Goal: Navigation & Orientation: Find specific page/section

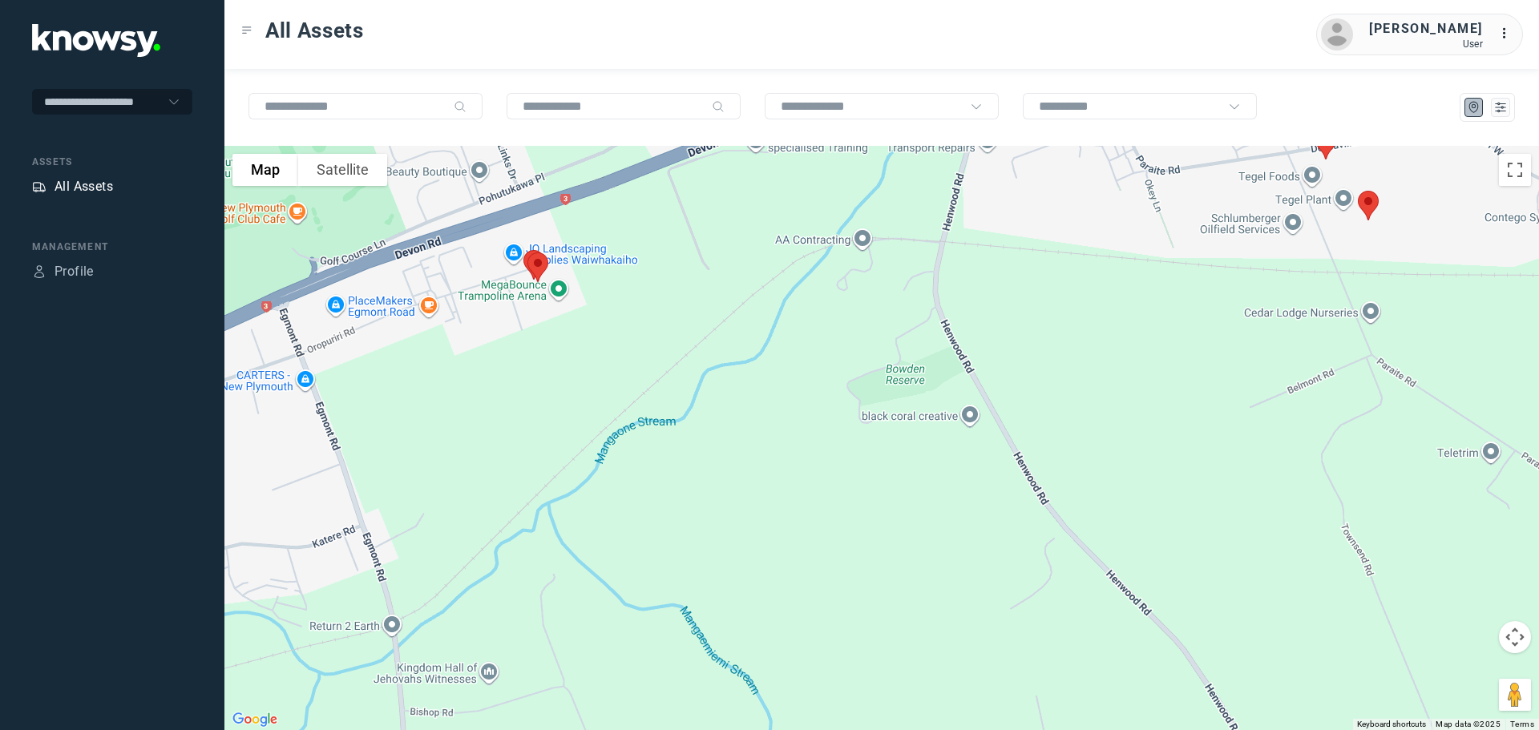
click at [93, 183] on div "All Assets" at bounding box center [84, 186] width 59 height 19
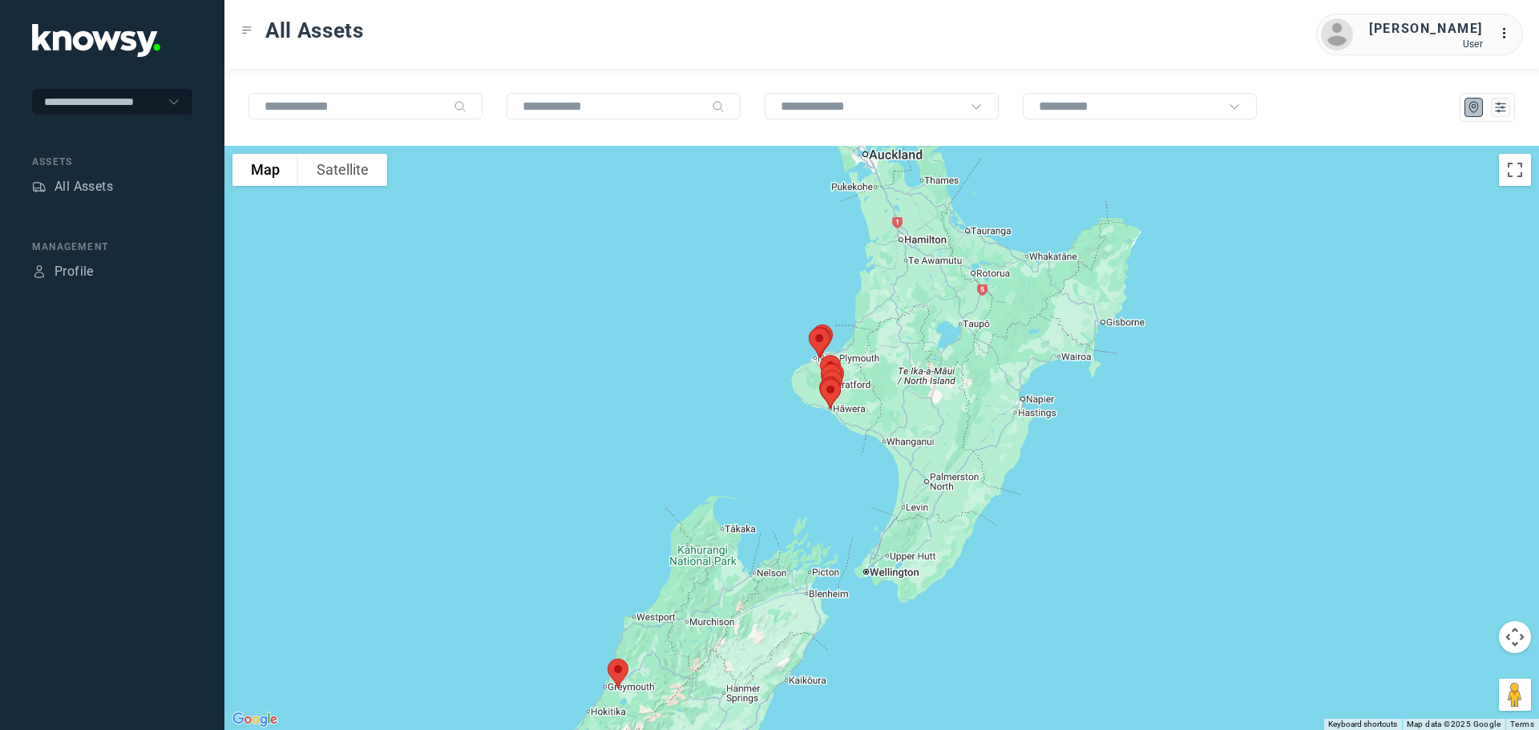
drag, startPoint x: 904, startPoint y: 351, endPoint x: 731, endPoint y: 435, distance: 191.8
click at [734, 438] on div at bounding box center [881, 438] width 1315 height 584
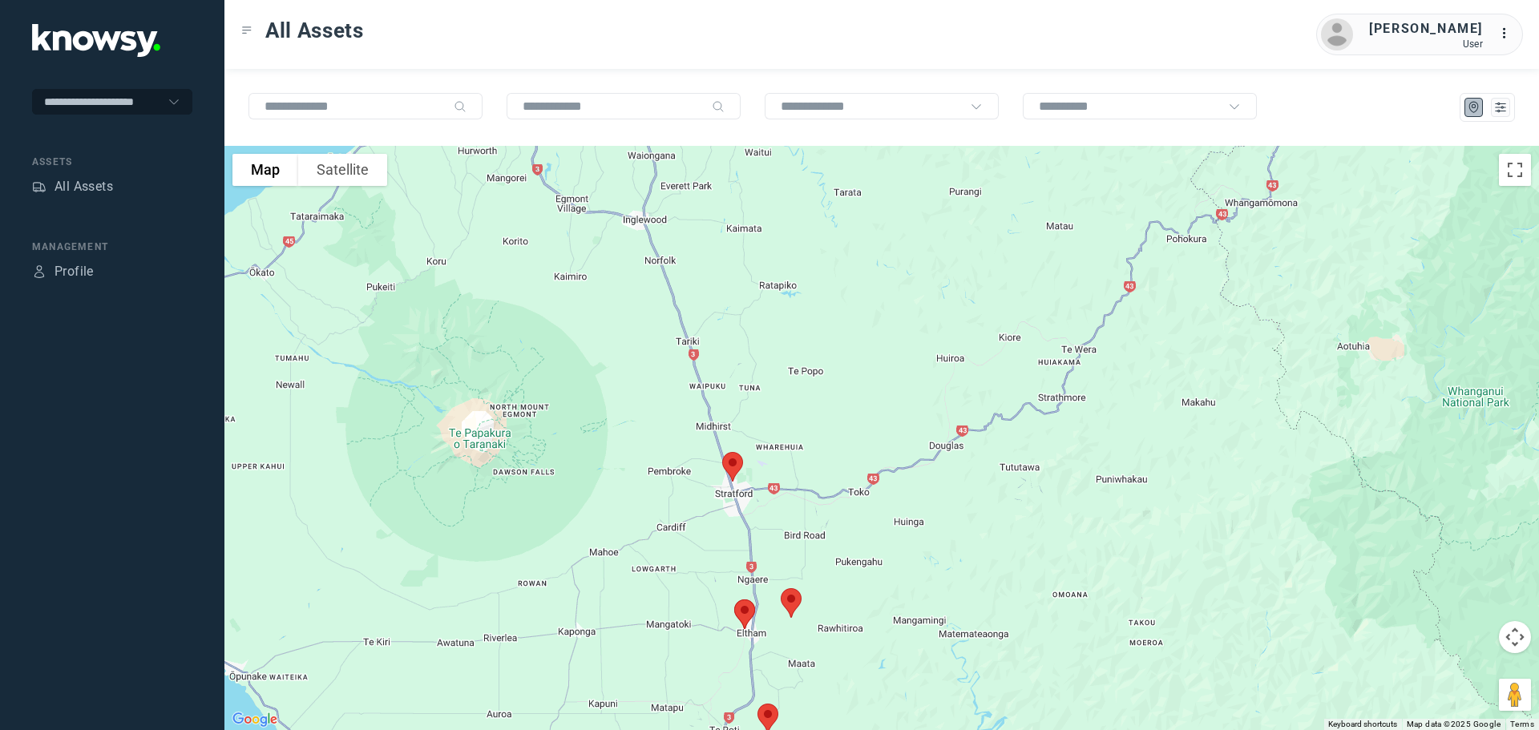
drag, startPoint x: 593, startPoint y: 315, endPoint x: 741, endPoint y: 307, distance: 147.7
click at [741, 307] on div at bounding box center [881, 438] width 1315 height 584
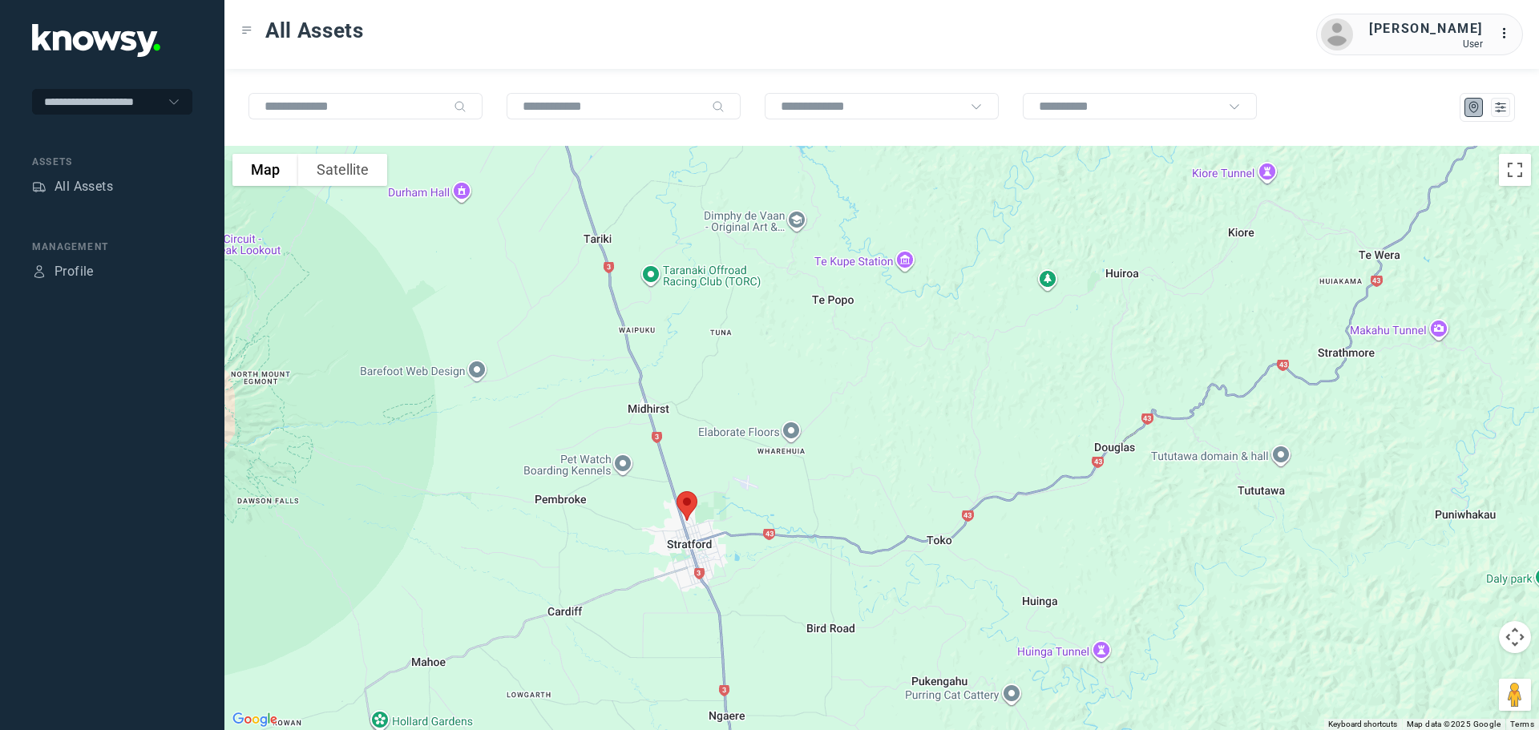
click at [686, 503] on img at bounding box center [687, 506] width 34 height 42
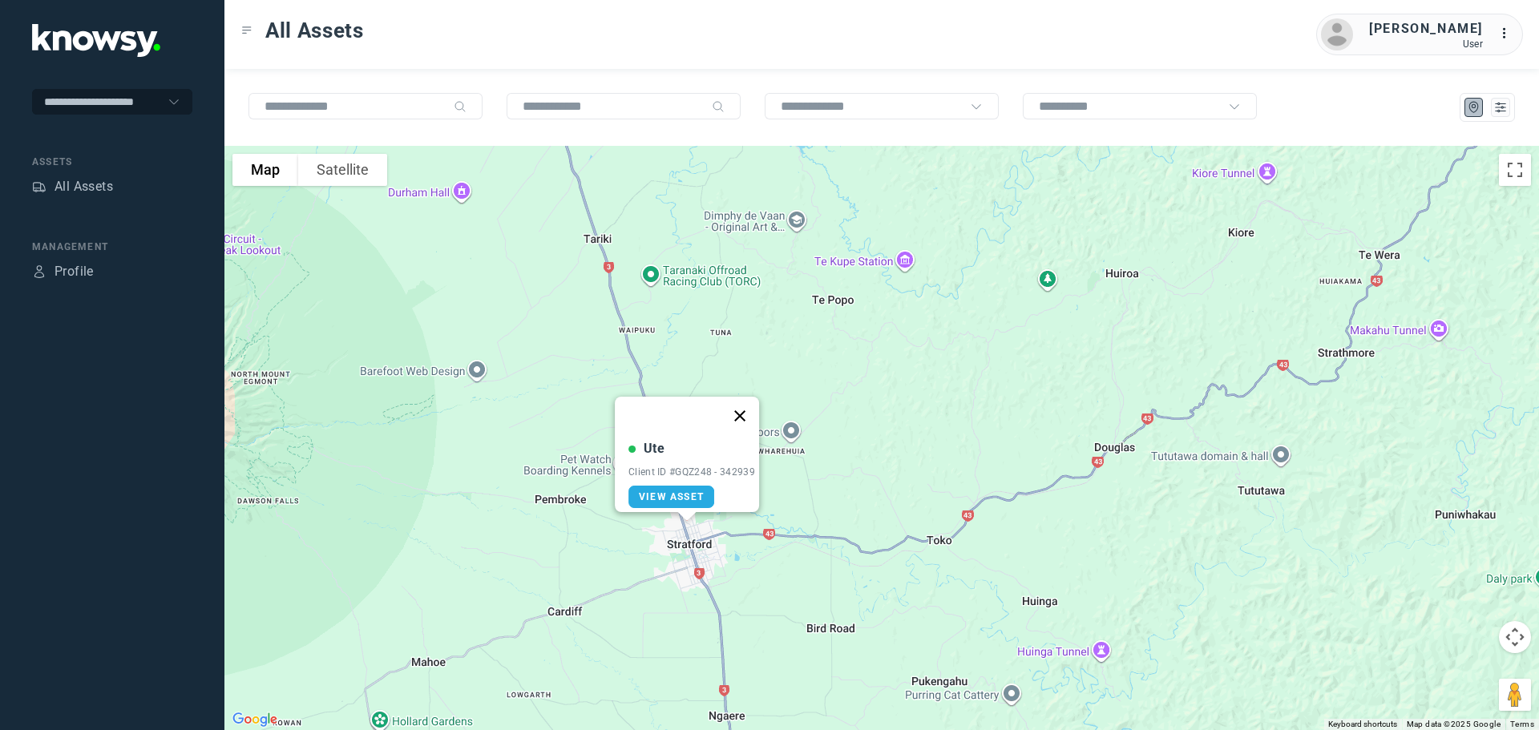
click at [742, 409] on button "Close" at bounding box center [740, 416] width 38 height 38
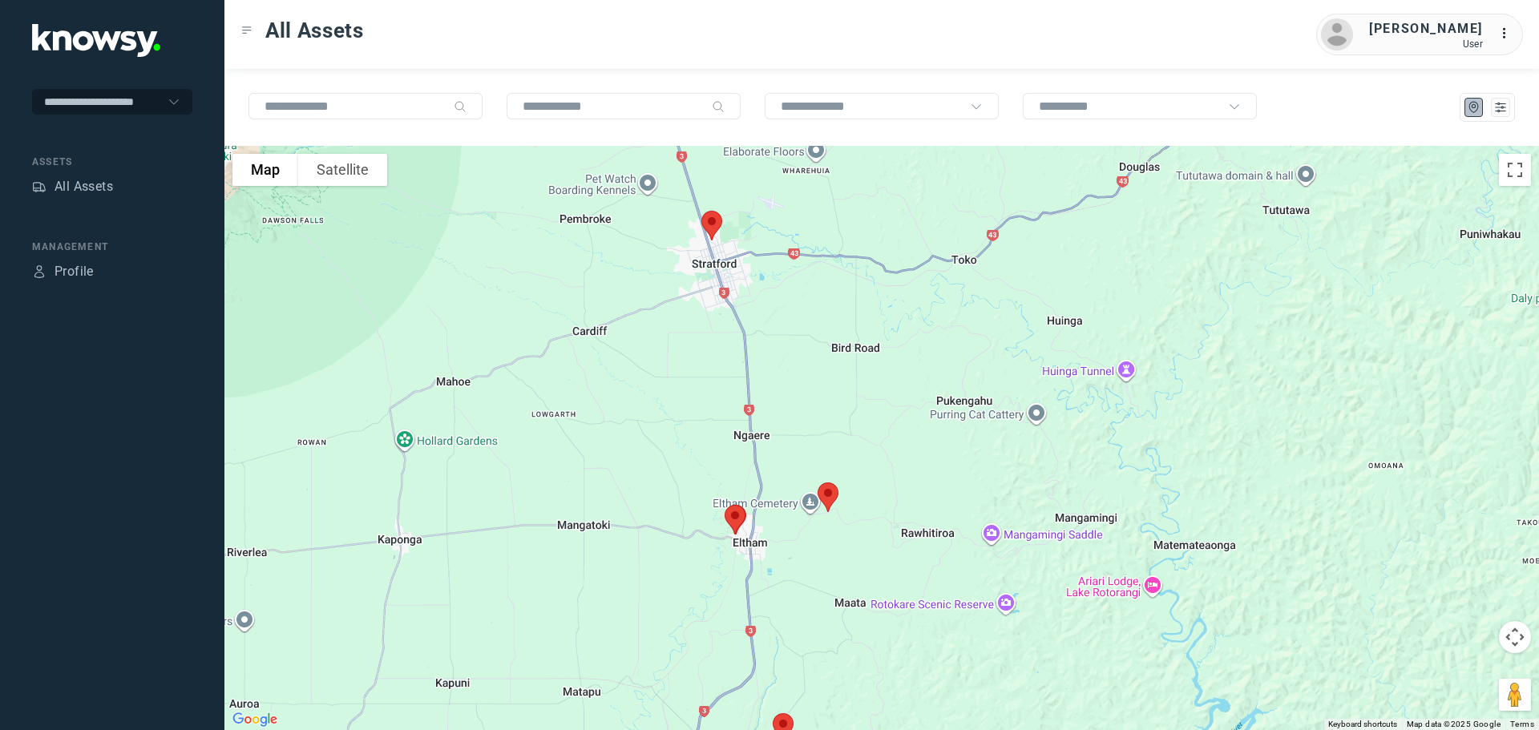
drag, startPoint x: 783, startPoint y: 516, endPoint x: 796, endPoint y: 220, distance: 296.2
click at [796, 220] on div at bounding box center [881, 438] width 1315 height 584
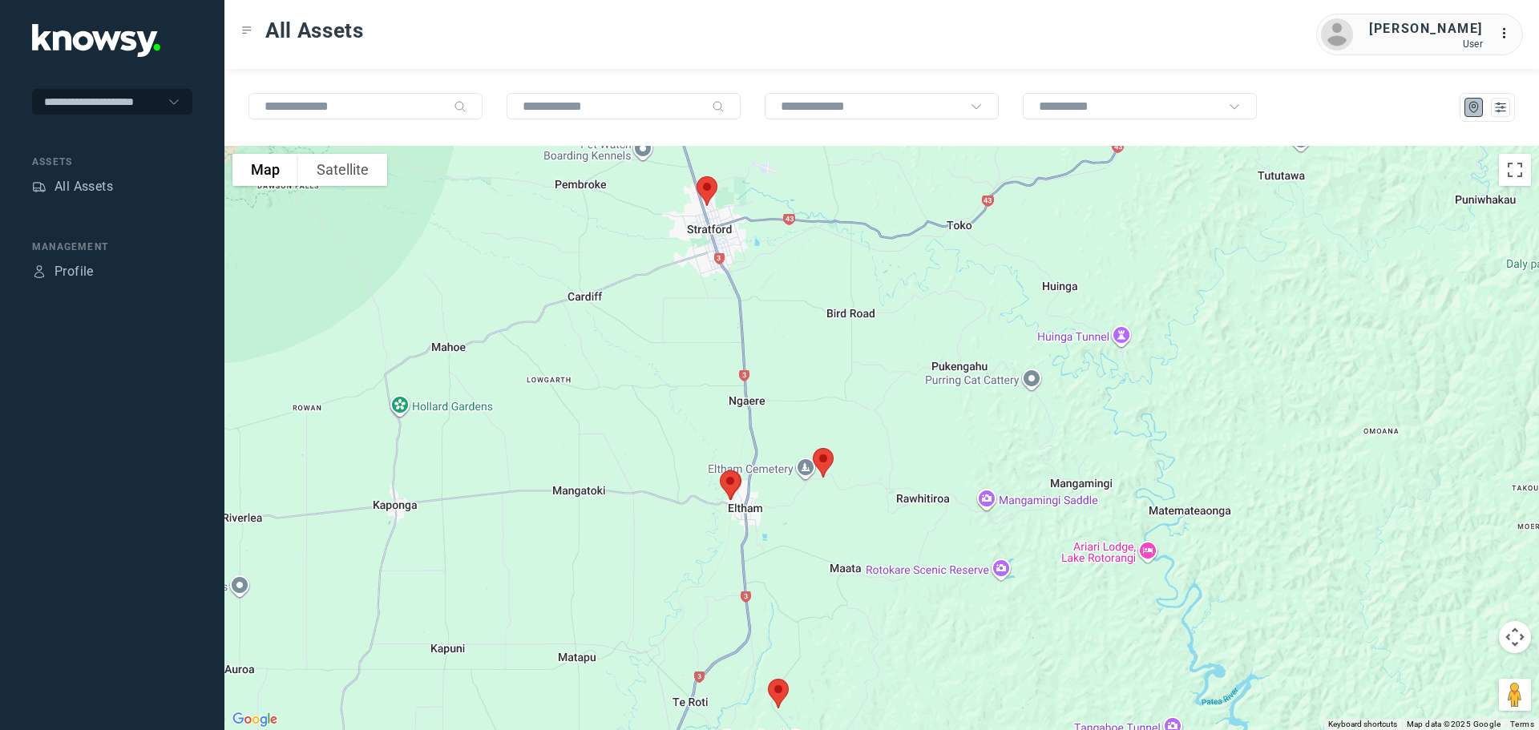
click at [826, 459] on img at bounding box center [824, 463] width 34 height 42
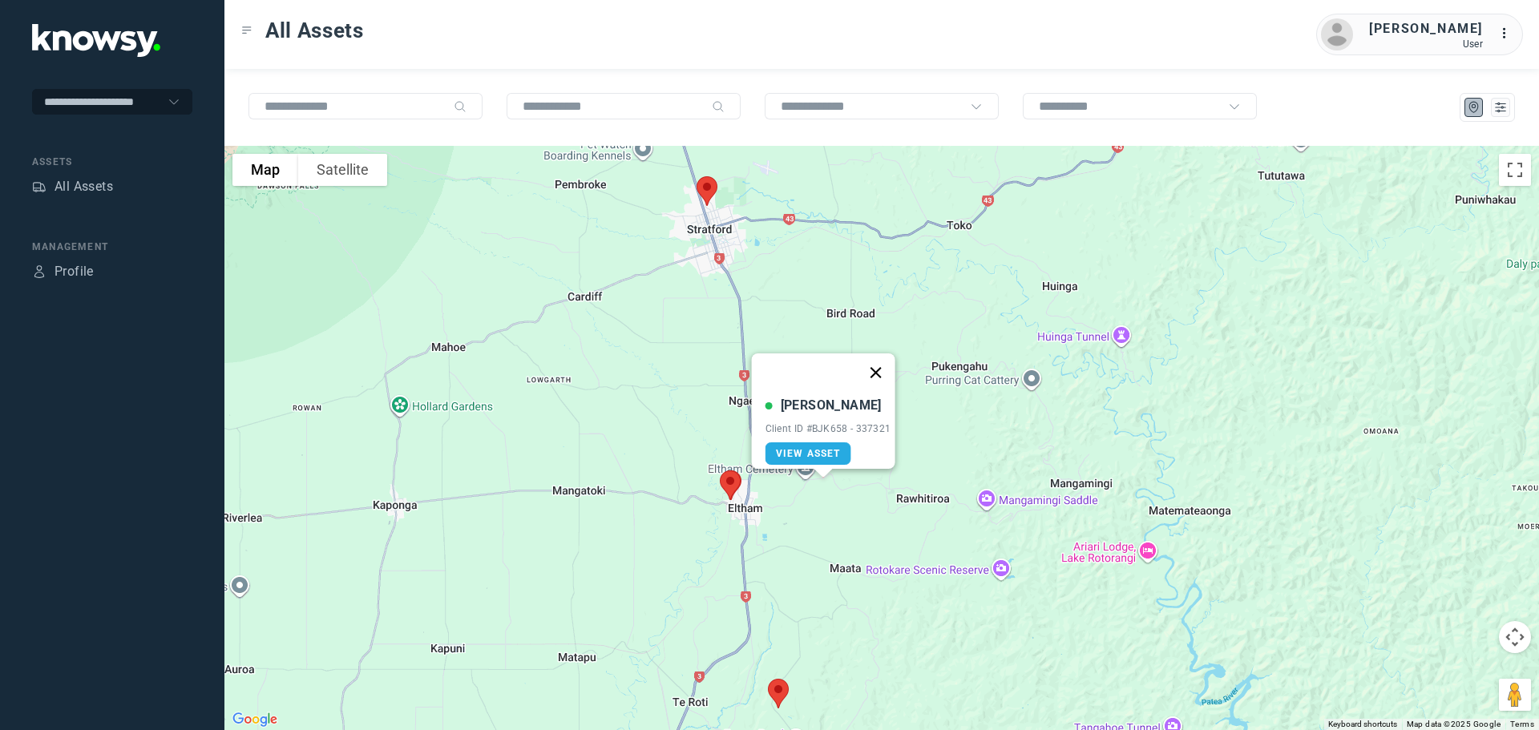
click at [881, 356] on button "Close" at bounding box center [875, 373] width 38 height 38
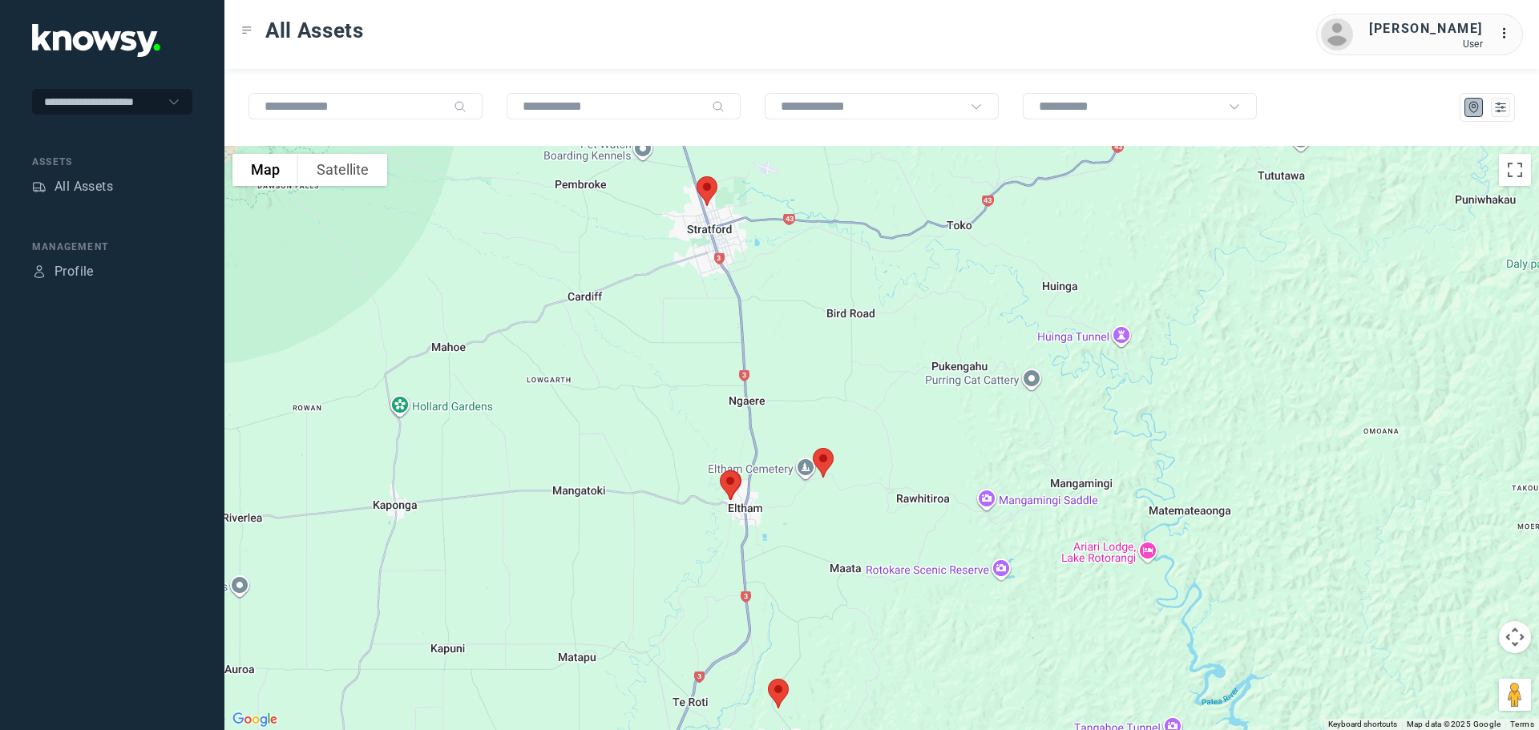
click at [726, 483] on img at bounding box center [731, 485] width 34 height 42
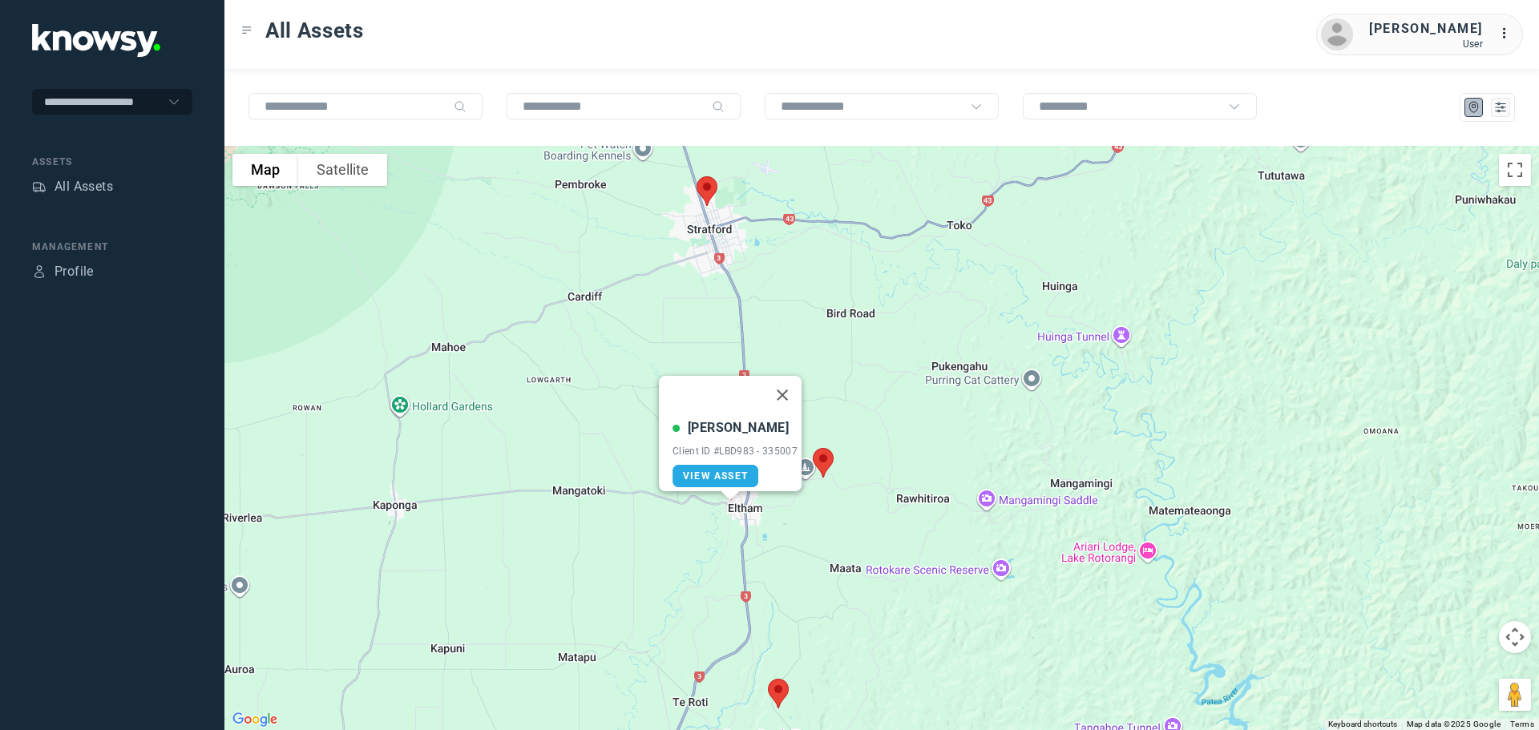
click at [787, 386] on button "Close" at bounding box center [782, 395] width 38 height 38
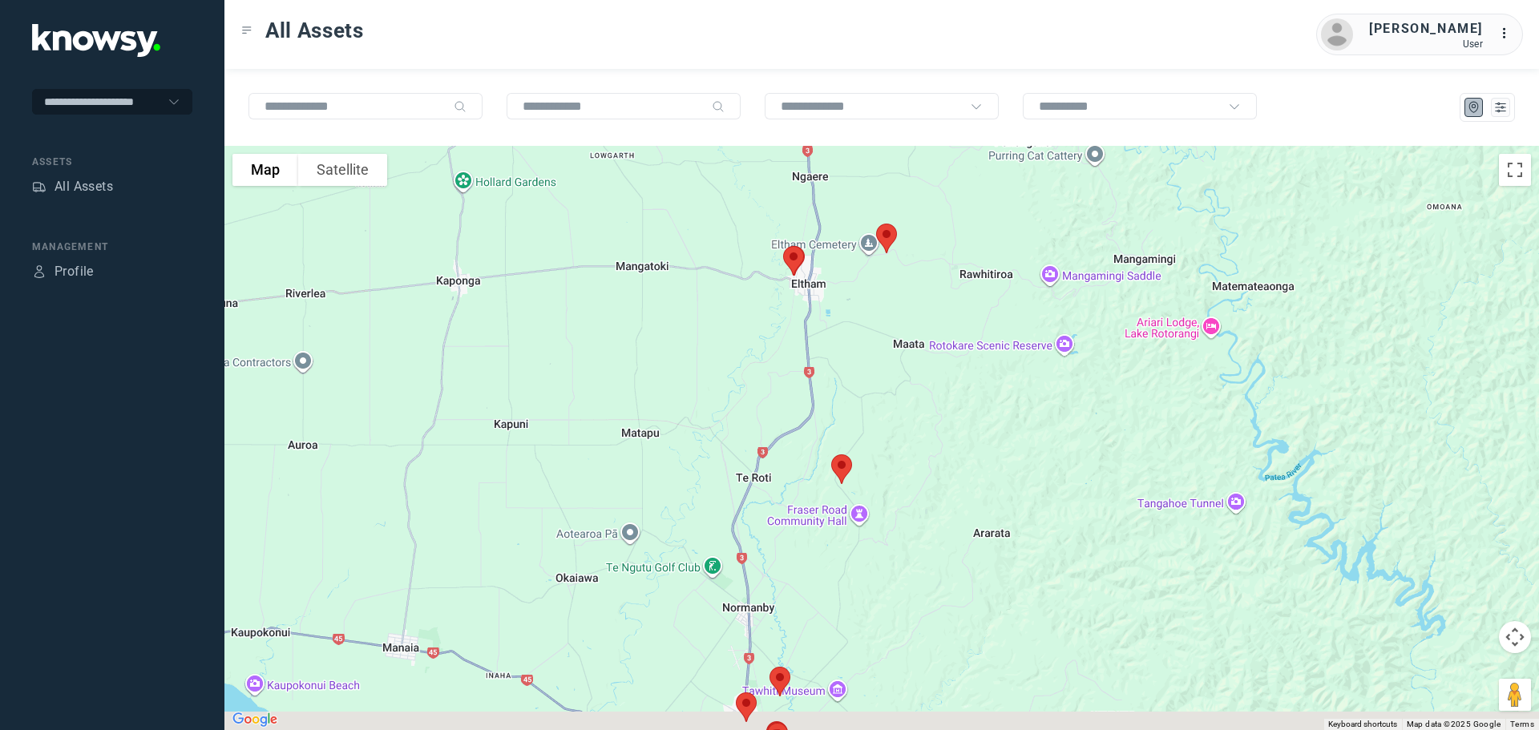
drag, startPoint x: 818, startPoint y: 561, endPoint x: 878, endPoint y: 284, distance: 283.9
click at [879, 288] on div at bounding box center [881, 438] width 1315 height 584
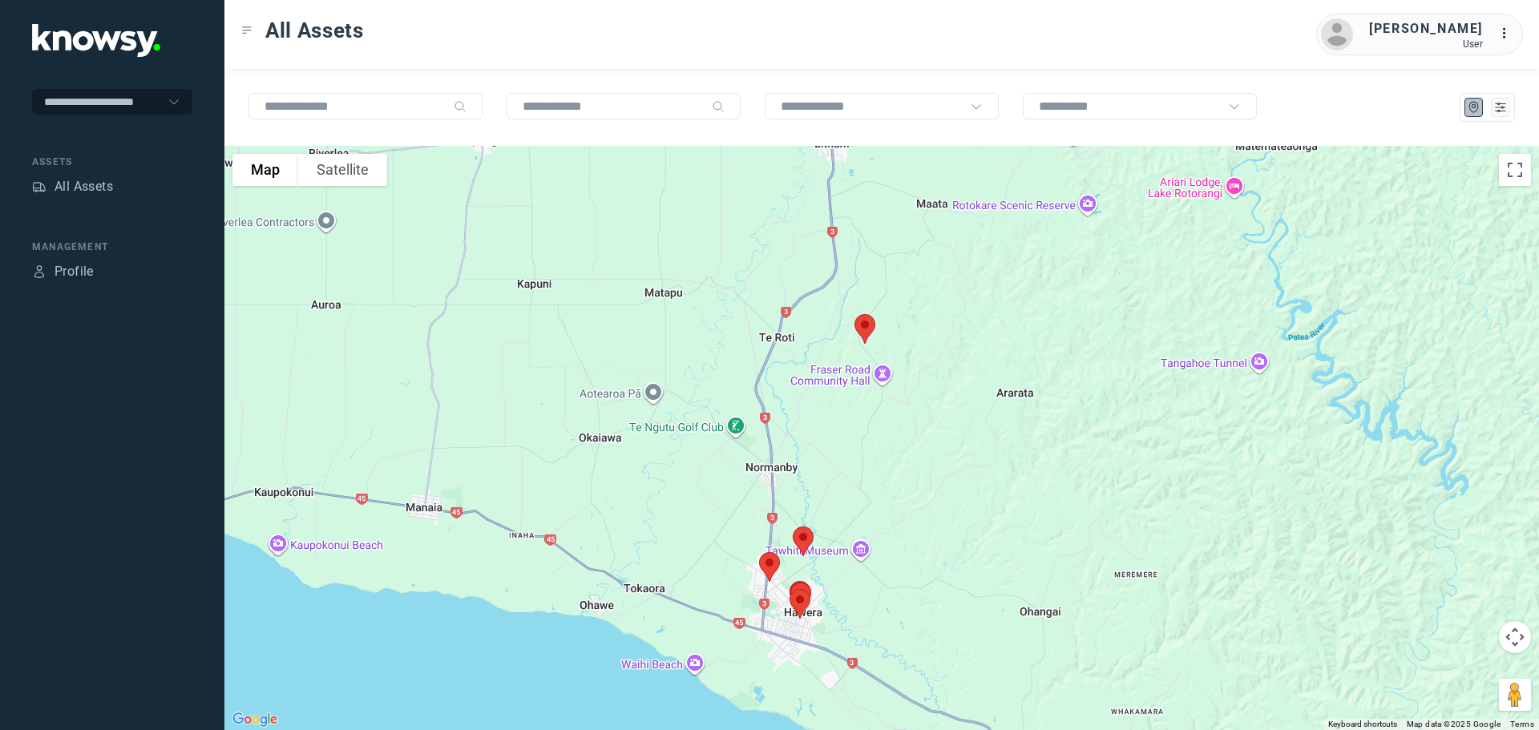
click at [859, 324] on img at bounding box center [865, 329] width 34 height 42
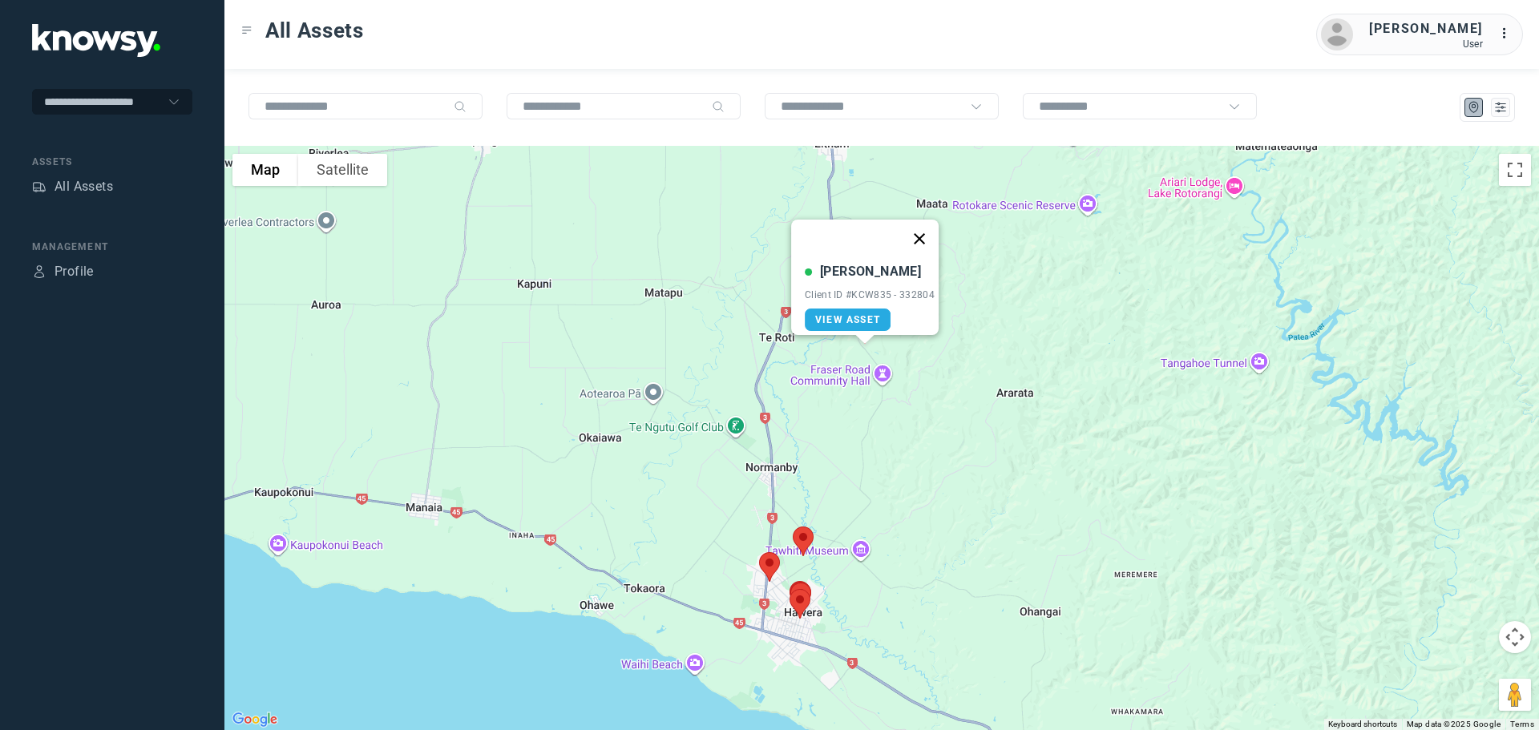
click at [928, 224] on button "Close" at bounding box center [919, 239] width 38 height 38
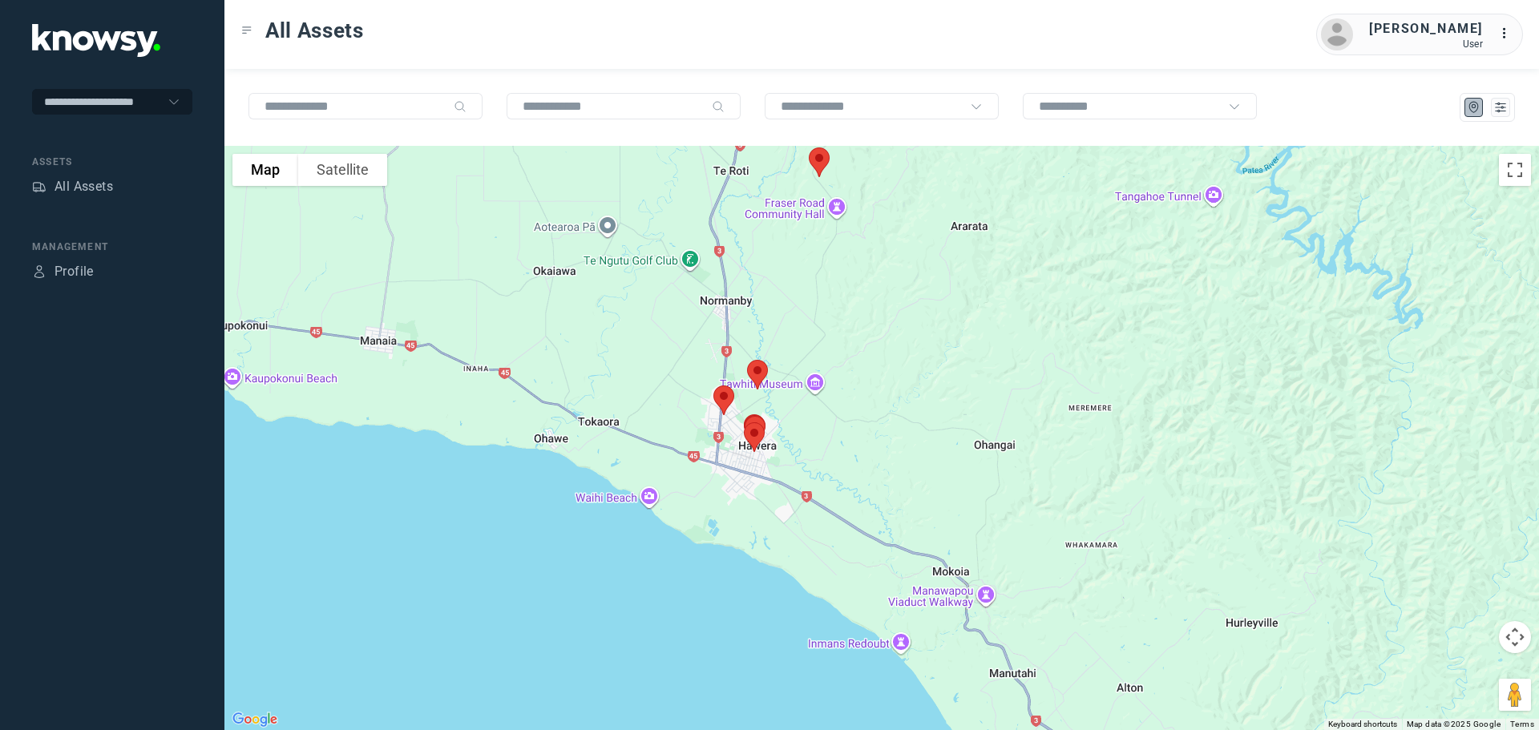
drag, startPoint x: 795, startPoint y: 415, endPoint x: 754, endPoint y: 307, distance: 114.7
click at [754, 308] on div at bounding box center [881, 438] width 1315 height 584
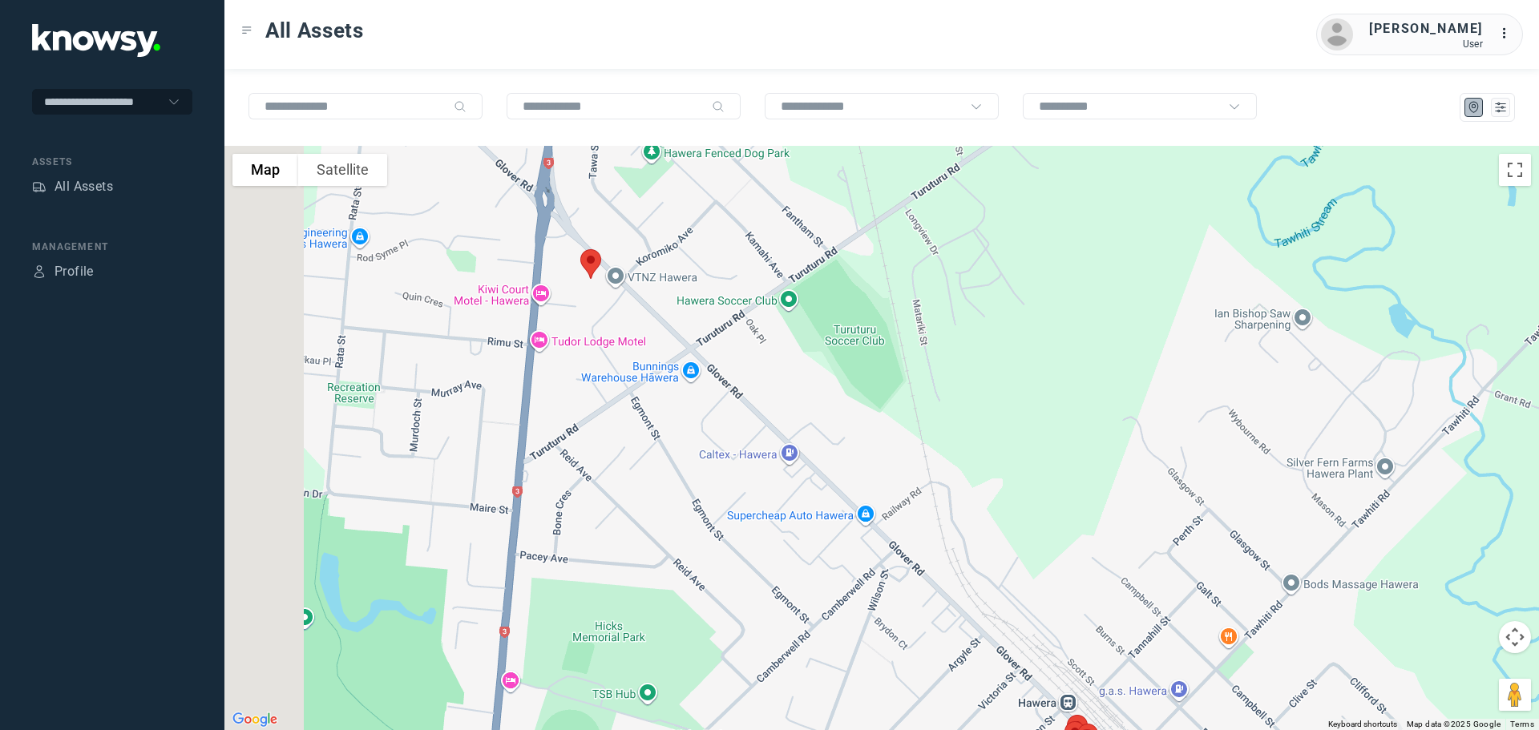
drag, startPoint x: 523, startPoint y: 196, endPoint x: 621, endPoint y: 305, distance: 145.9
click at [626, 305] on div at bounding box center [881, 438] width 1315 height 584
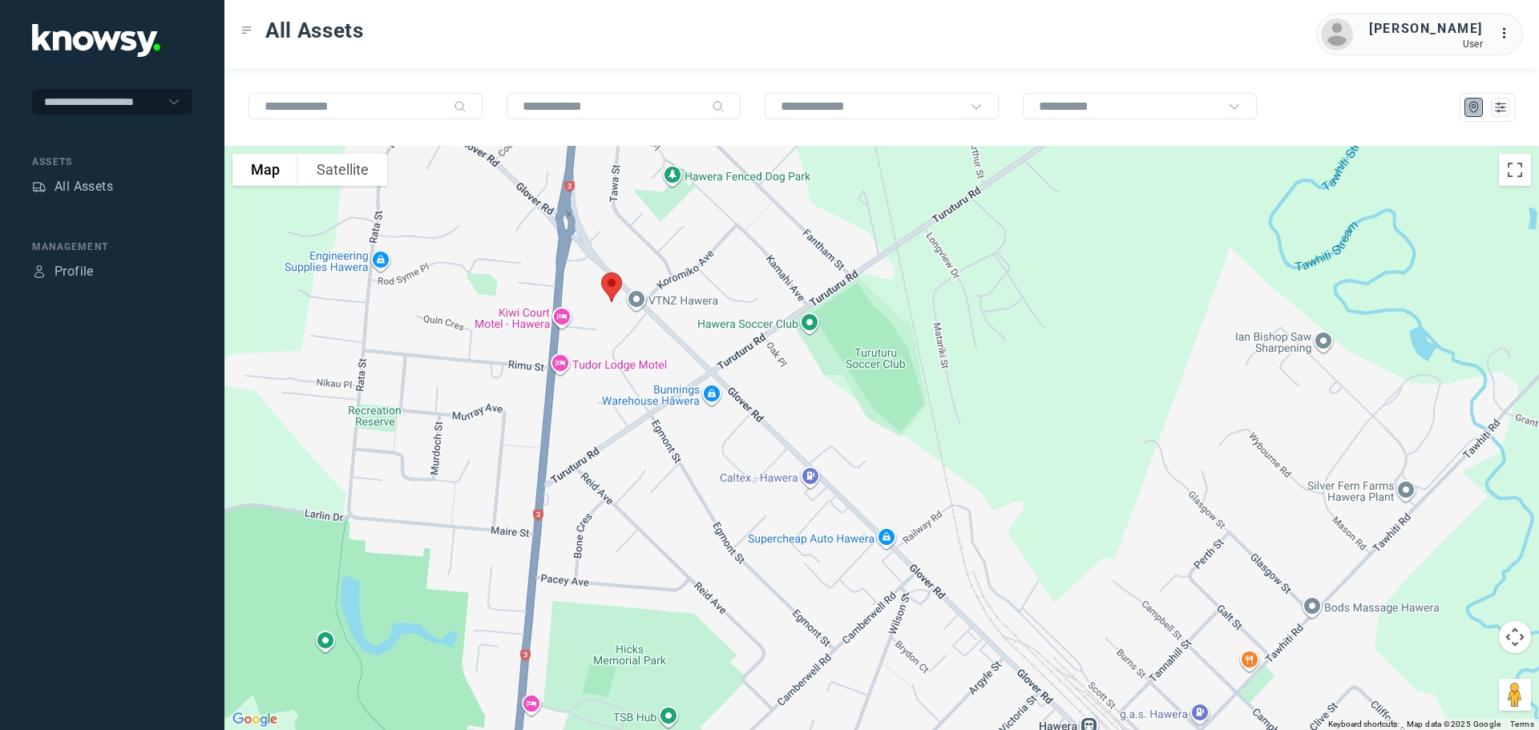
click at [611, 282] on img at bounding box center [612, 287] width 34 height 42
click at [617, 285] on img at bounding box center [612, 287] width 34 height 42
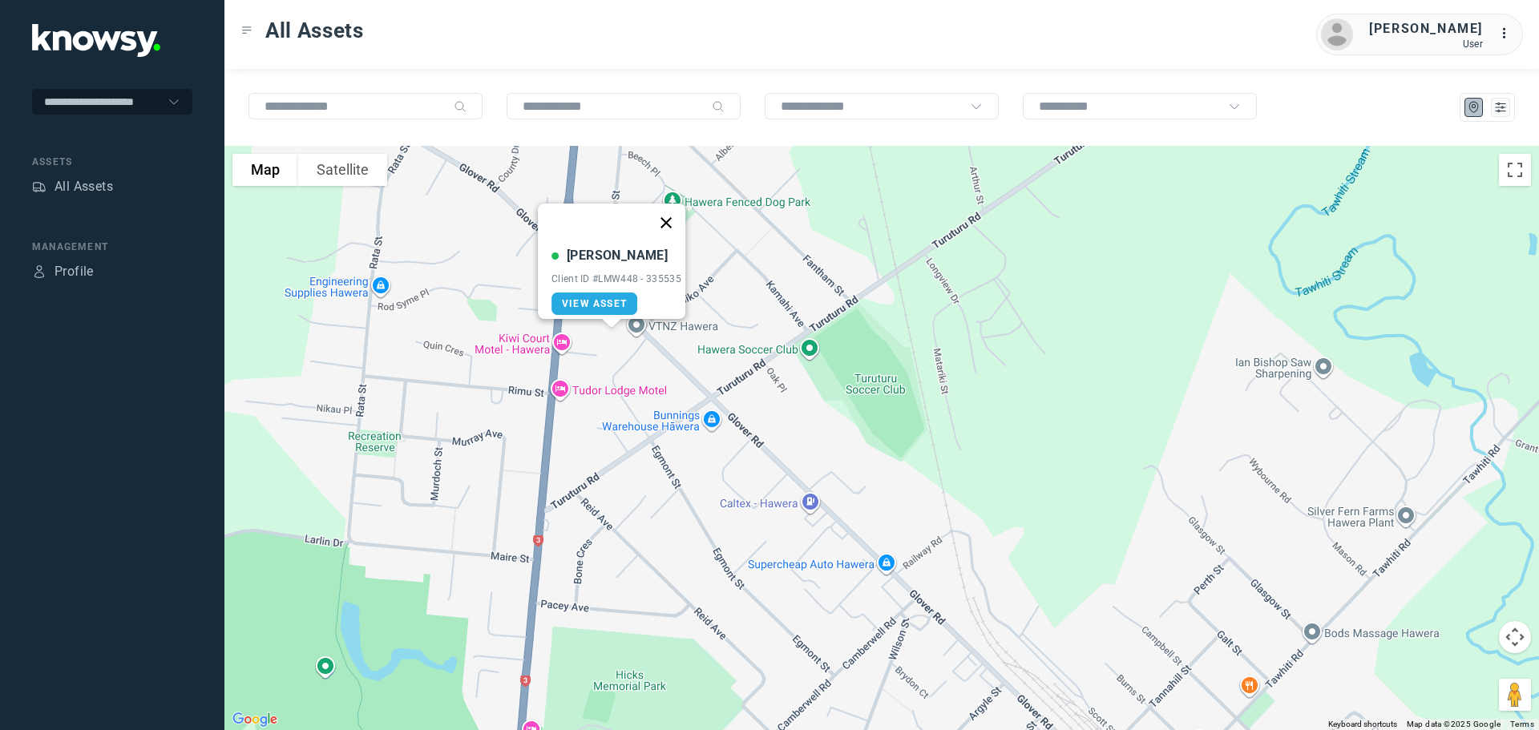
click at [679, 210] on button "Close" at bounding box center [666, 223] width 38 height 38
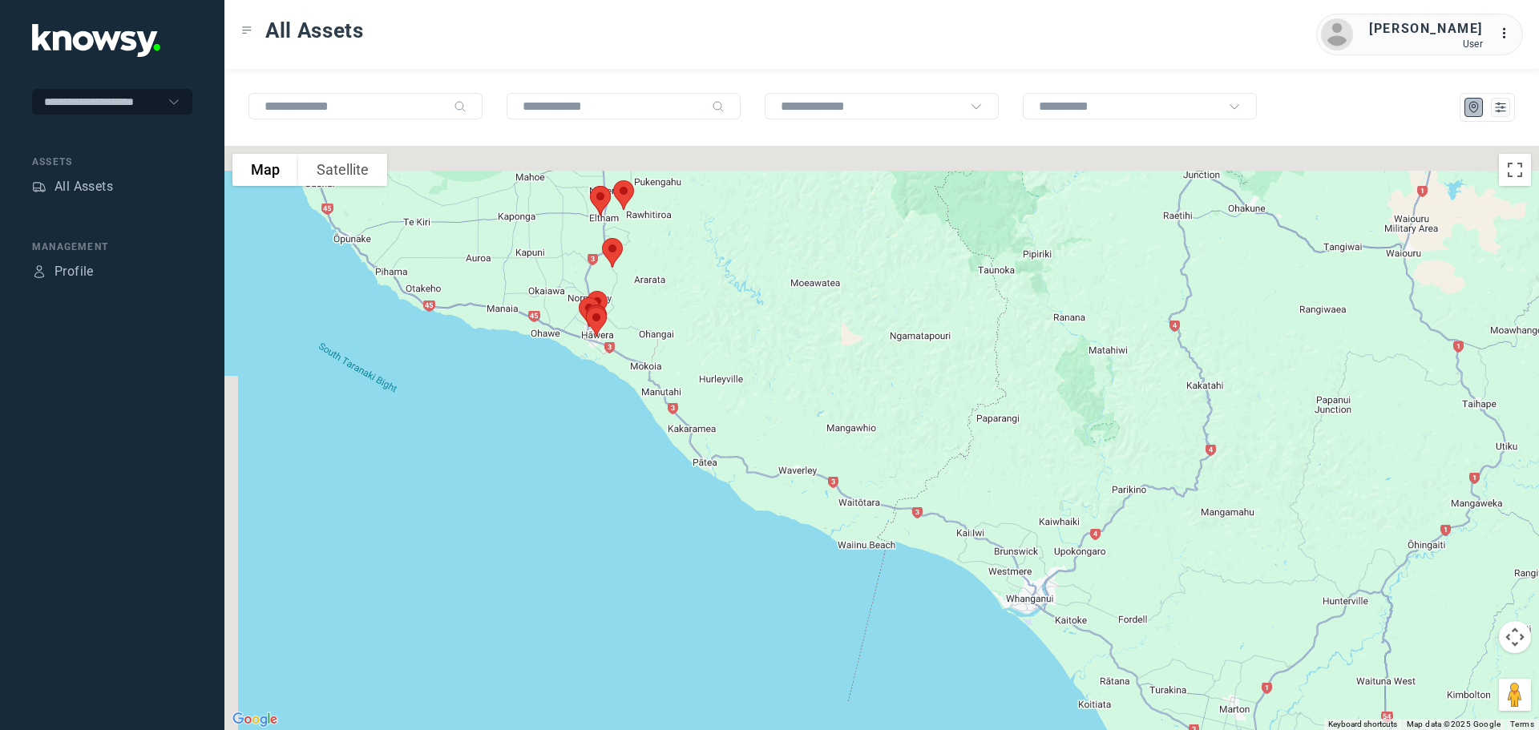
drag, startPoint x: 664, startPoint y: 287, endPoint x: 695, endPoint y: 508, distance: 222.7
click at [699, 516] on div "To navigate, press the arrow keys." at bounding box center [881, 438] width 1315 height 584
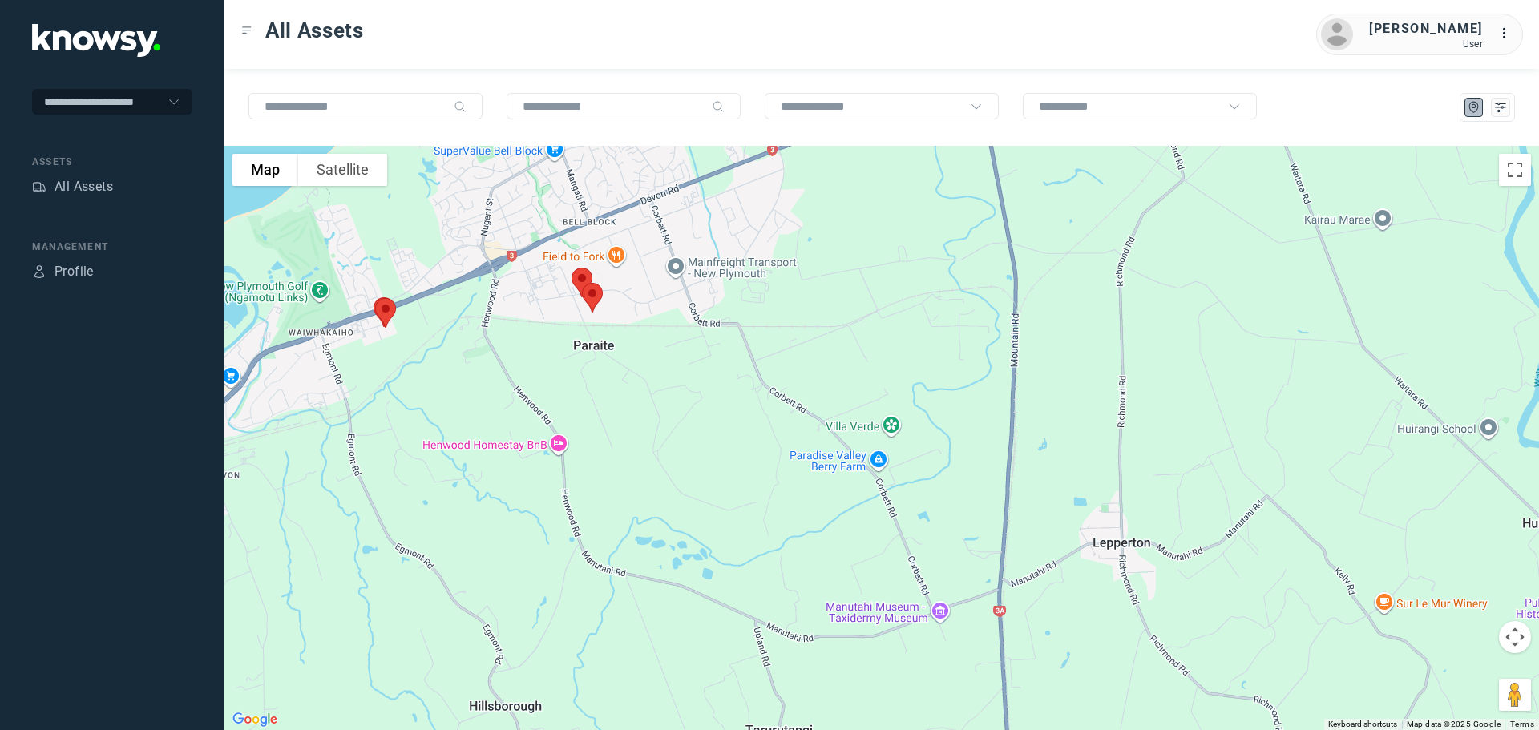
drag, startPoint x: 512, startPoint y: 322, endPoint x: 756, endPoint y: 319, distance: 243.8
click at [756, 319] on div at bounding box center [881, 438] width 1315 height 584
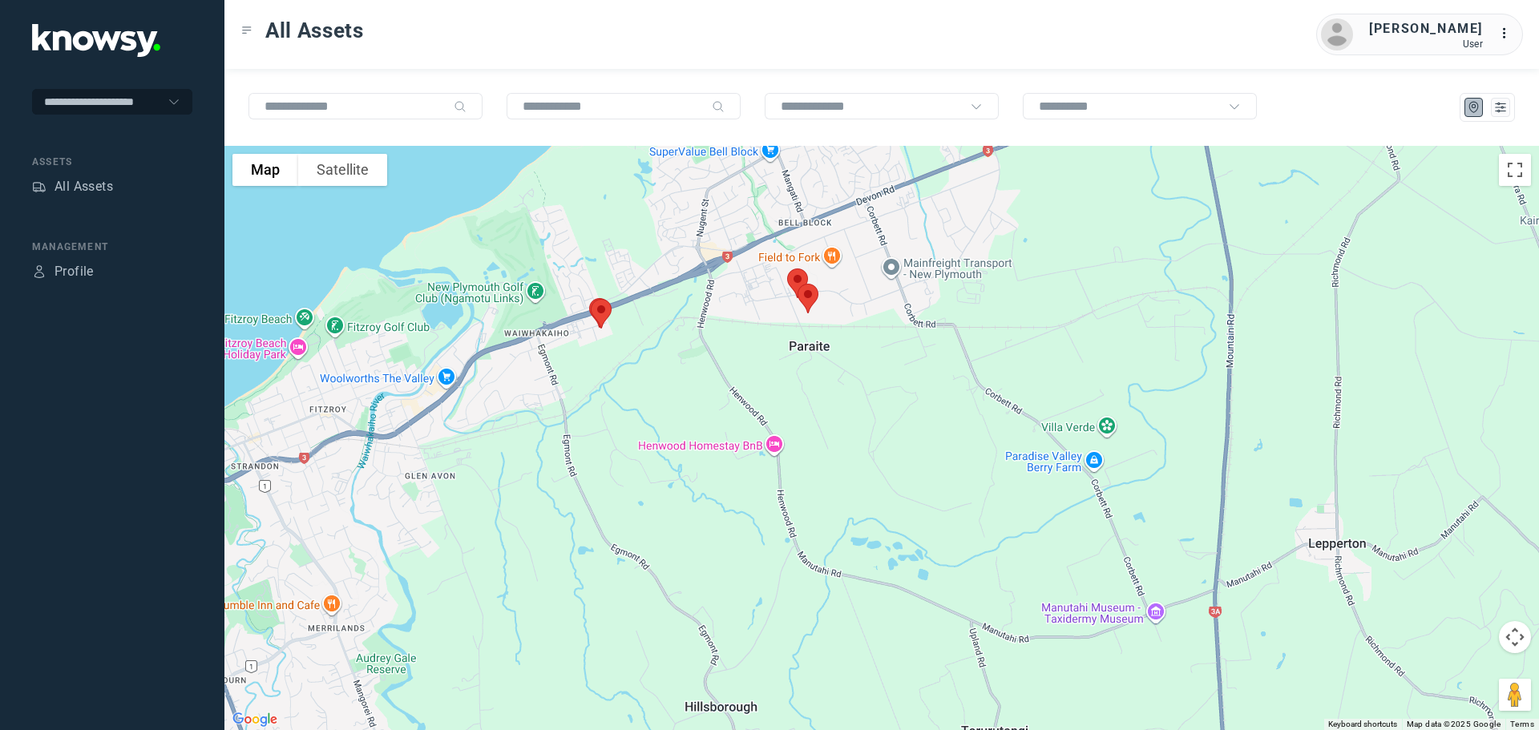
drag, startPoint x: 558, startPoint y: 356, endPoint x: 669, endPoint y: 357, distance: 111.4
click at [669, 357] on div at bounding box center [881, 438] width 1315 height 584
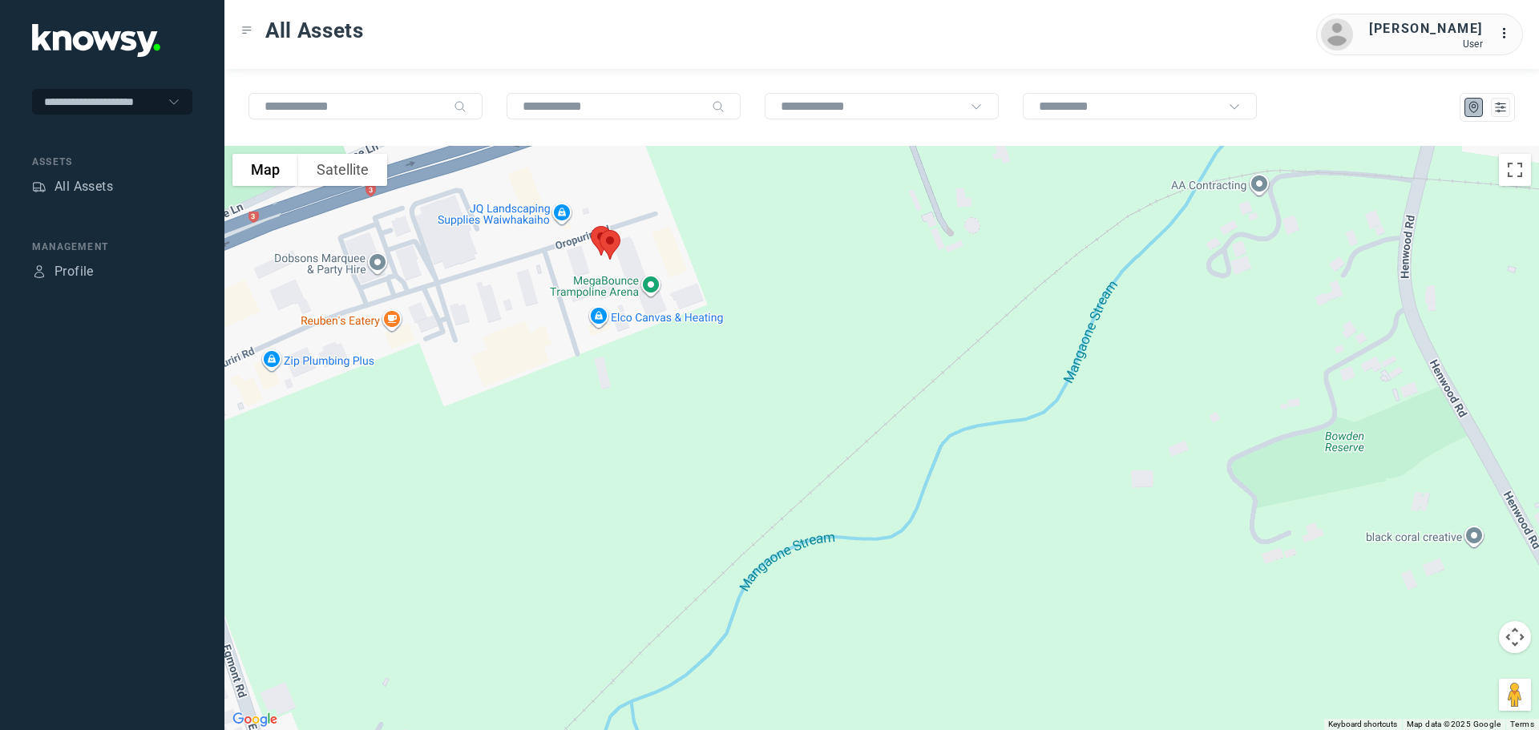
drag, startPoint x: 621, startPoint y: 286, endPoint x: 640, endPoint y: 334, distance: 51.8
click at [641, 332] on div at bounding box center [881, 438] width 1315 height 584
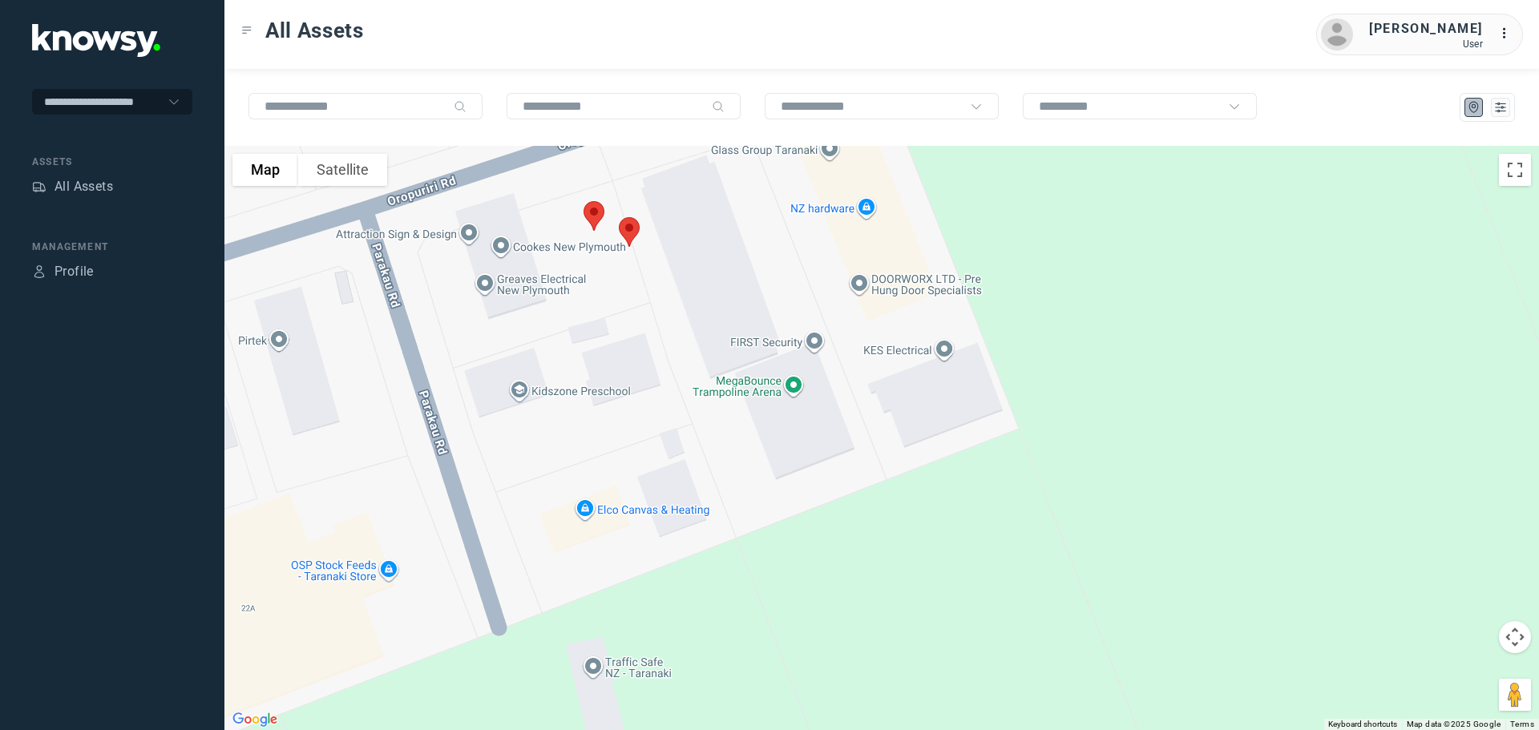
drag, startPoint x: 637, startPoint y: 275, endPoint x: 645, endPoint y: 296, distance: 22.6
click at [645, 296] on div at bounding box center [881, 438] width 1315 height 584
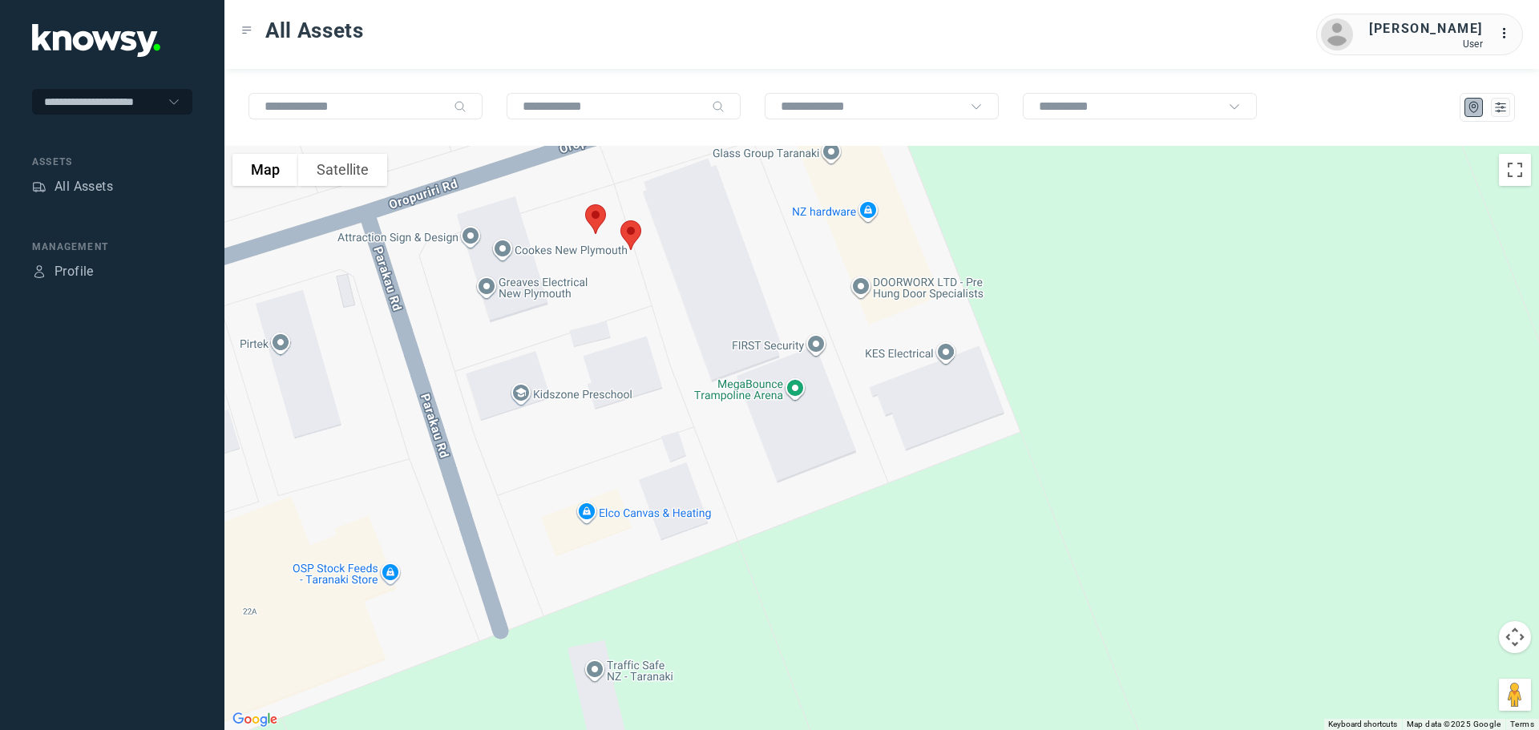
click at [637, 229] on img at bounding box center [631, 235] width 34 height 42
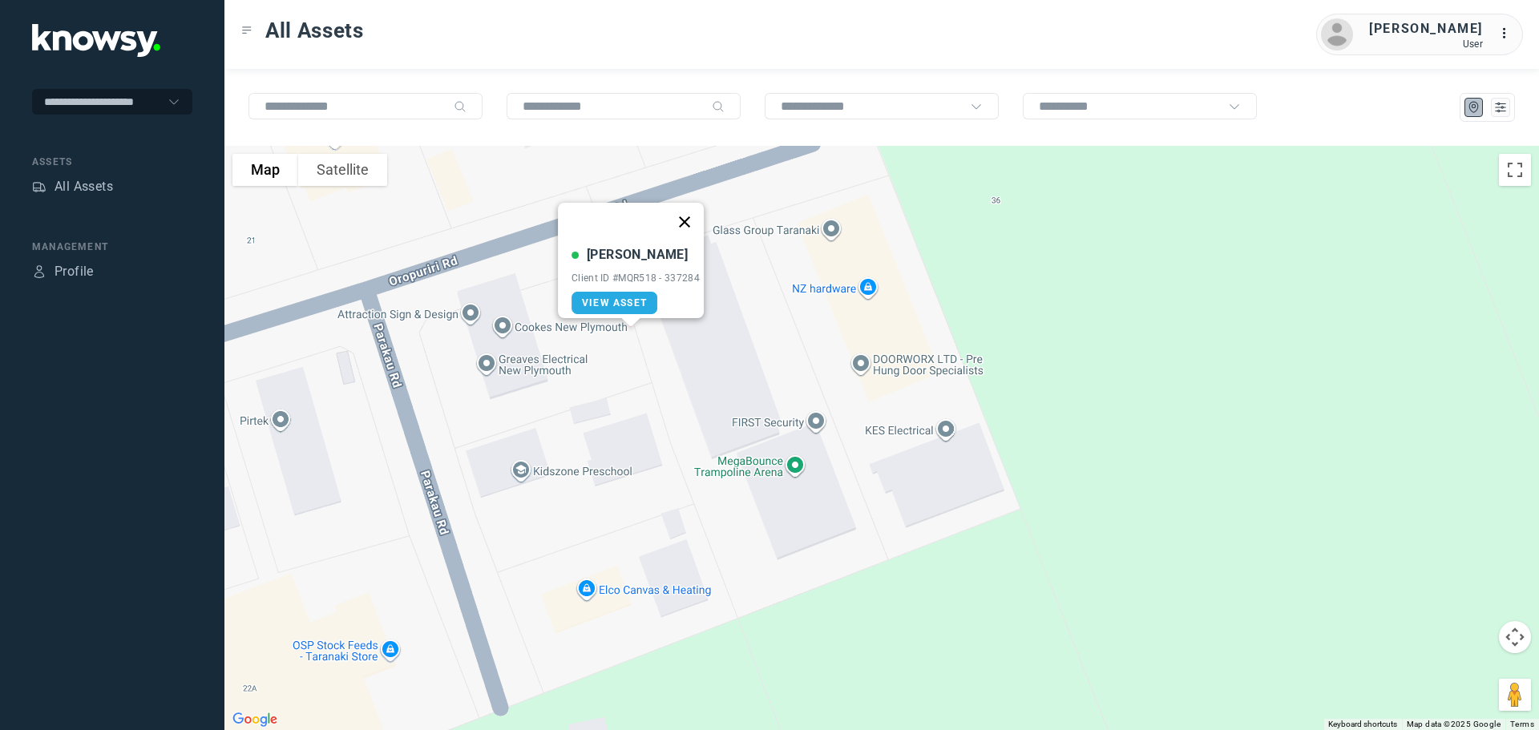
click at [694, 216] on button "Close" at bounding box center [684, 222] width 38 height 38
click at [591, 294] on img at bounding box center [596, 296] width 34 height 42
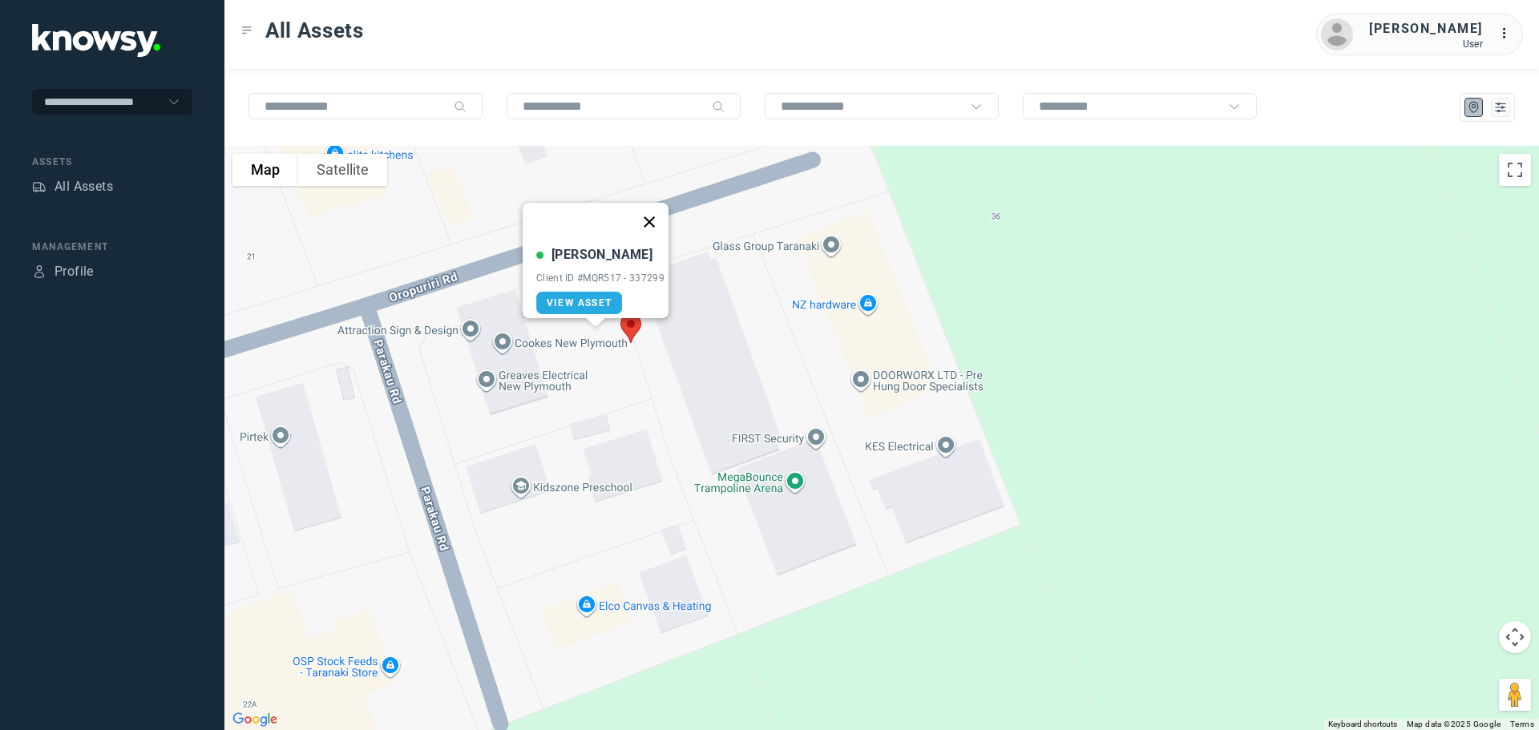
click at [656, 205] on button "Close" at bounding box center [649, 222] width 38 height 38
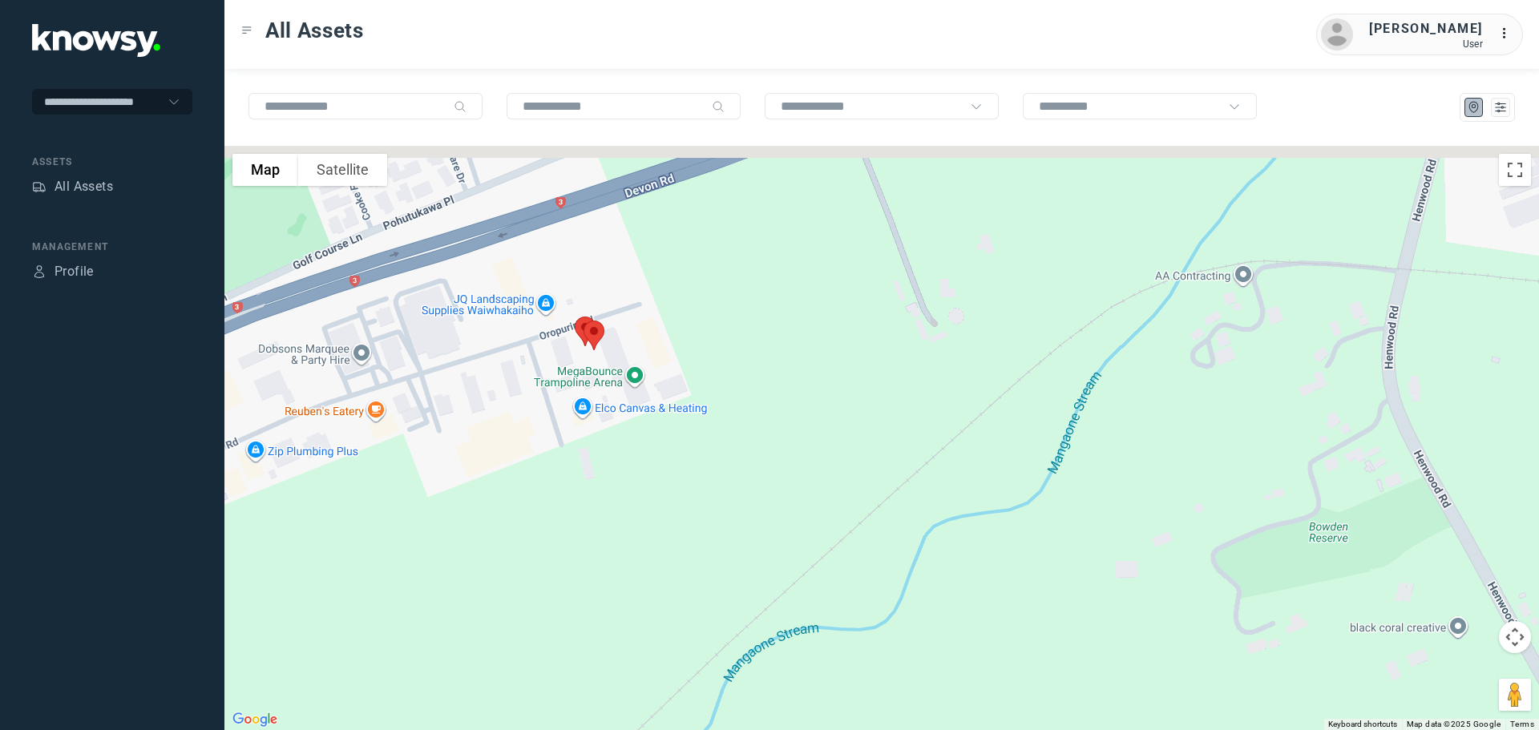
drag, startPoint x: 800, startPoint y: 246, endPoint x: 633, endPoint y: 362, distance: 203.5
click at [637, 362] on div at bounding box center [881, 438] width 1315 height 584
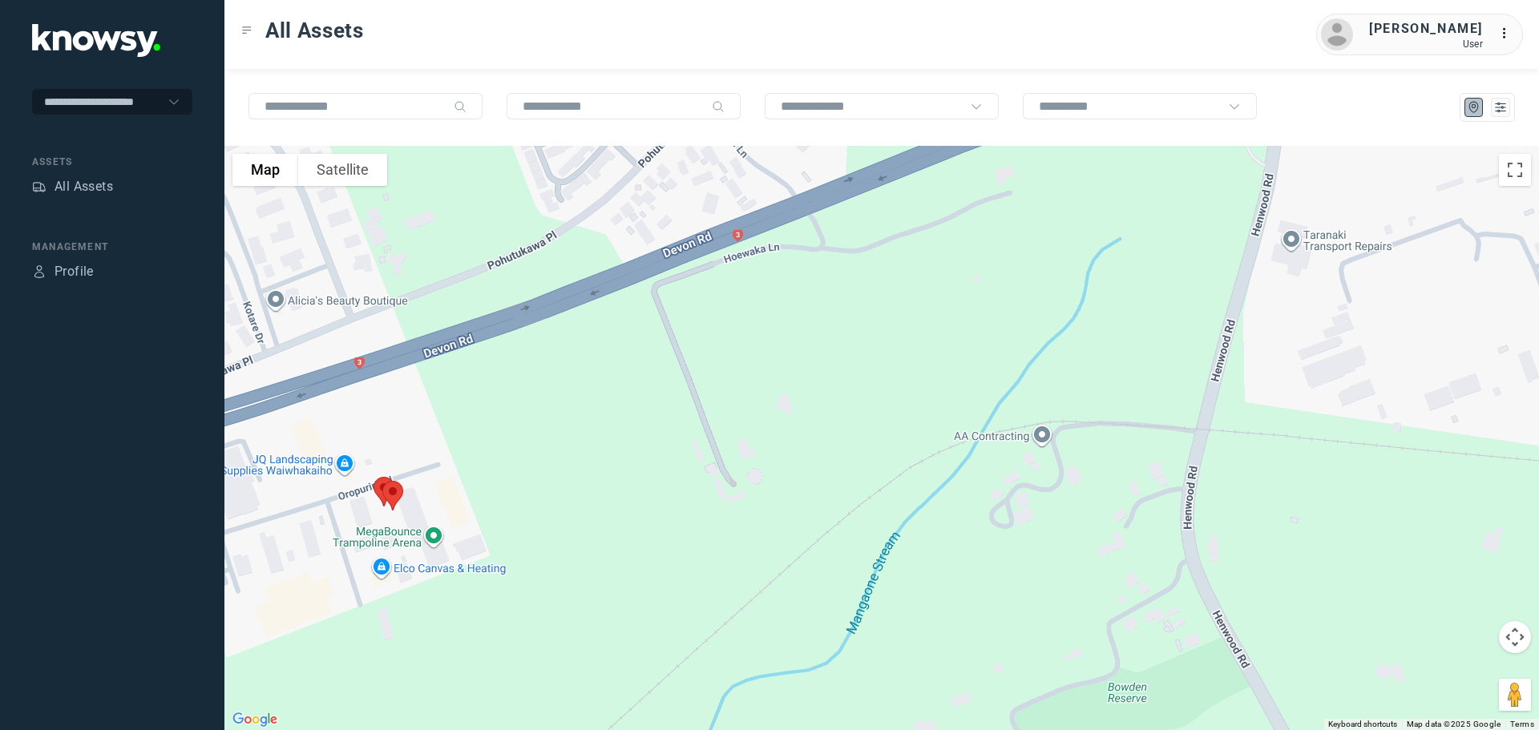
drag, startPoint x: 724, startPoint y: 286, endPoint x: 603, endPoint y: 406, distance: 170.6
click at [605, 405] on div at bounding box center [881, 438] width 1315 height 584
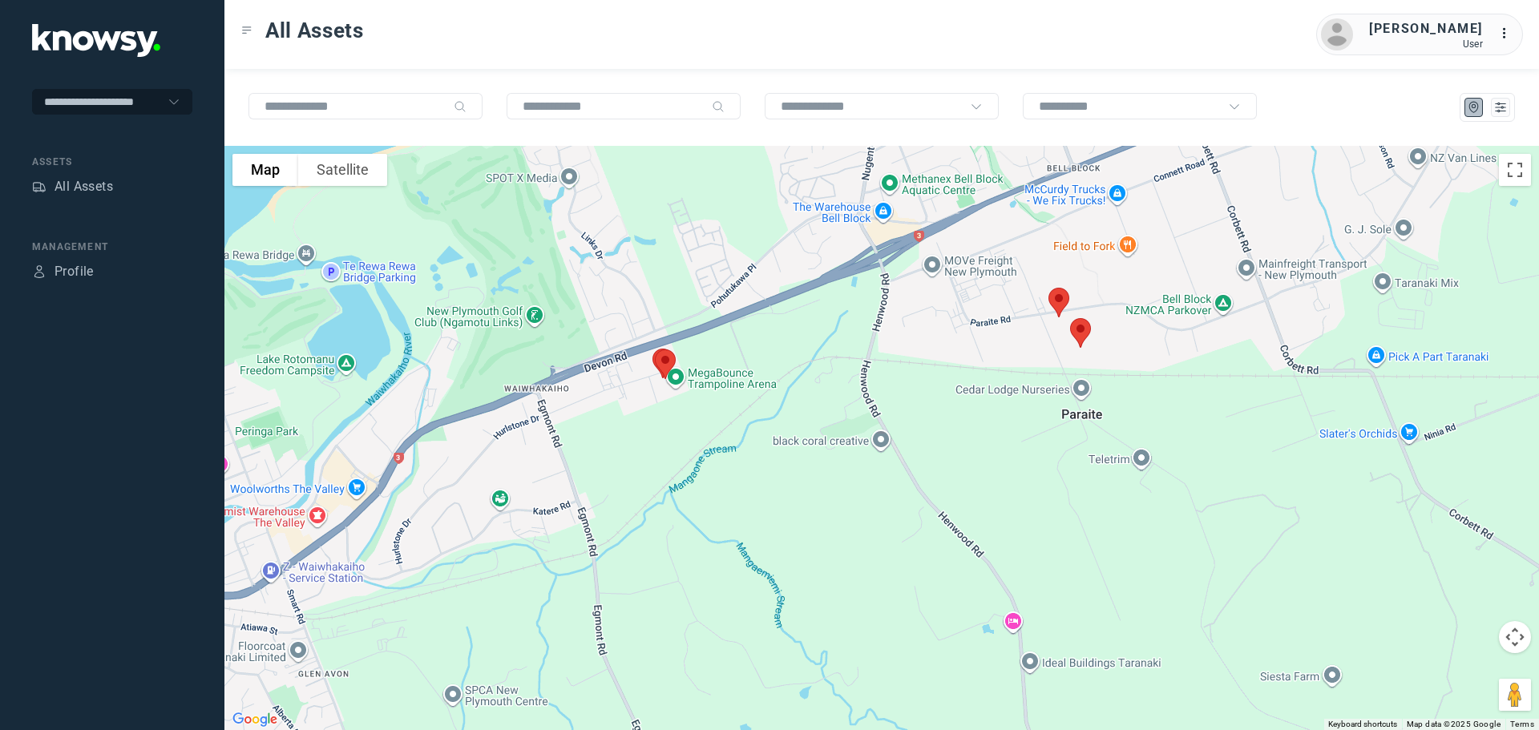
click at [1055, 301] on img at bounding box center [1059, 302] width 34 height 42
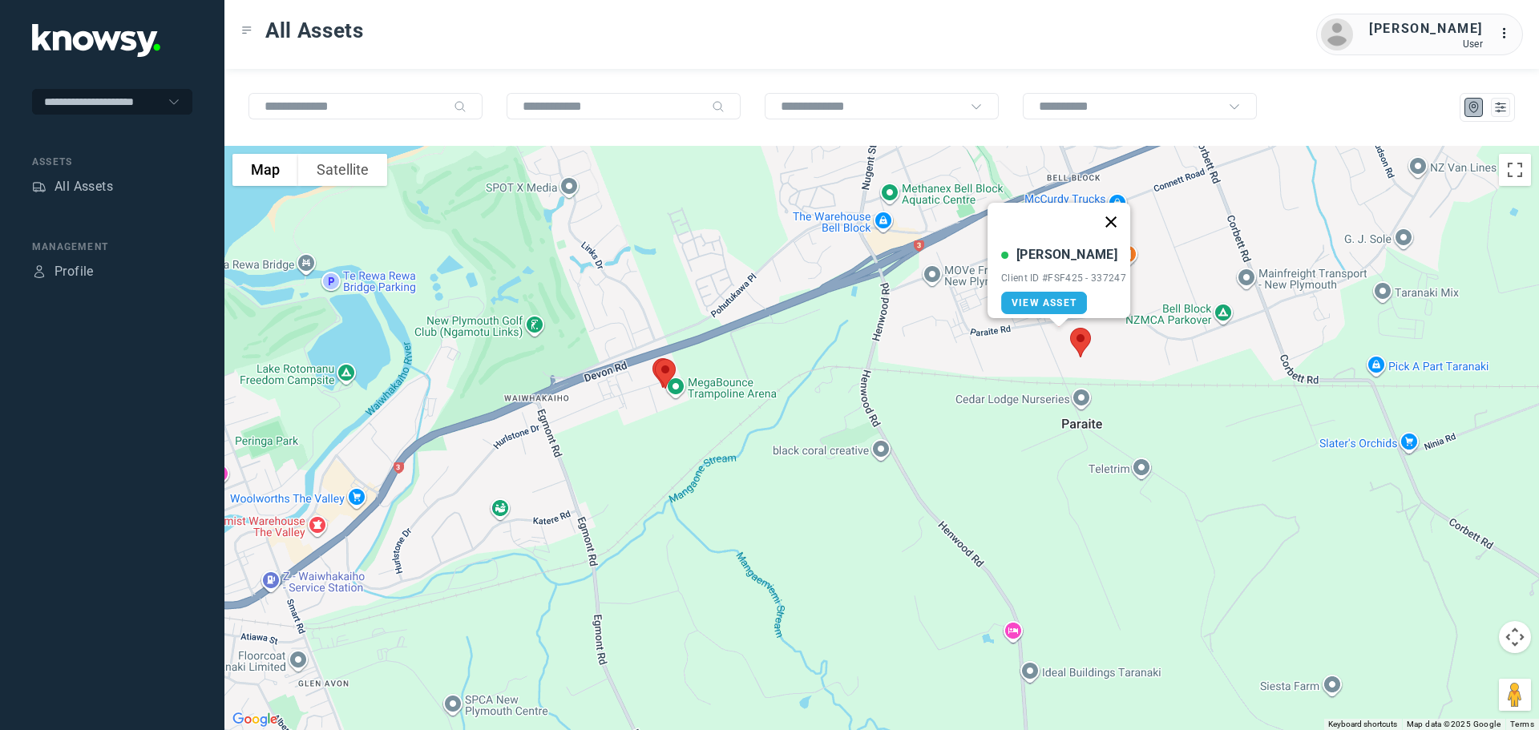
click at [1116, 205] on button "Close" at bounding box center [1111, 222] width 38 height 38
click at [1078, 342] on img at bounding box center [1081, 343] width 34 height 42
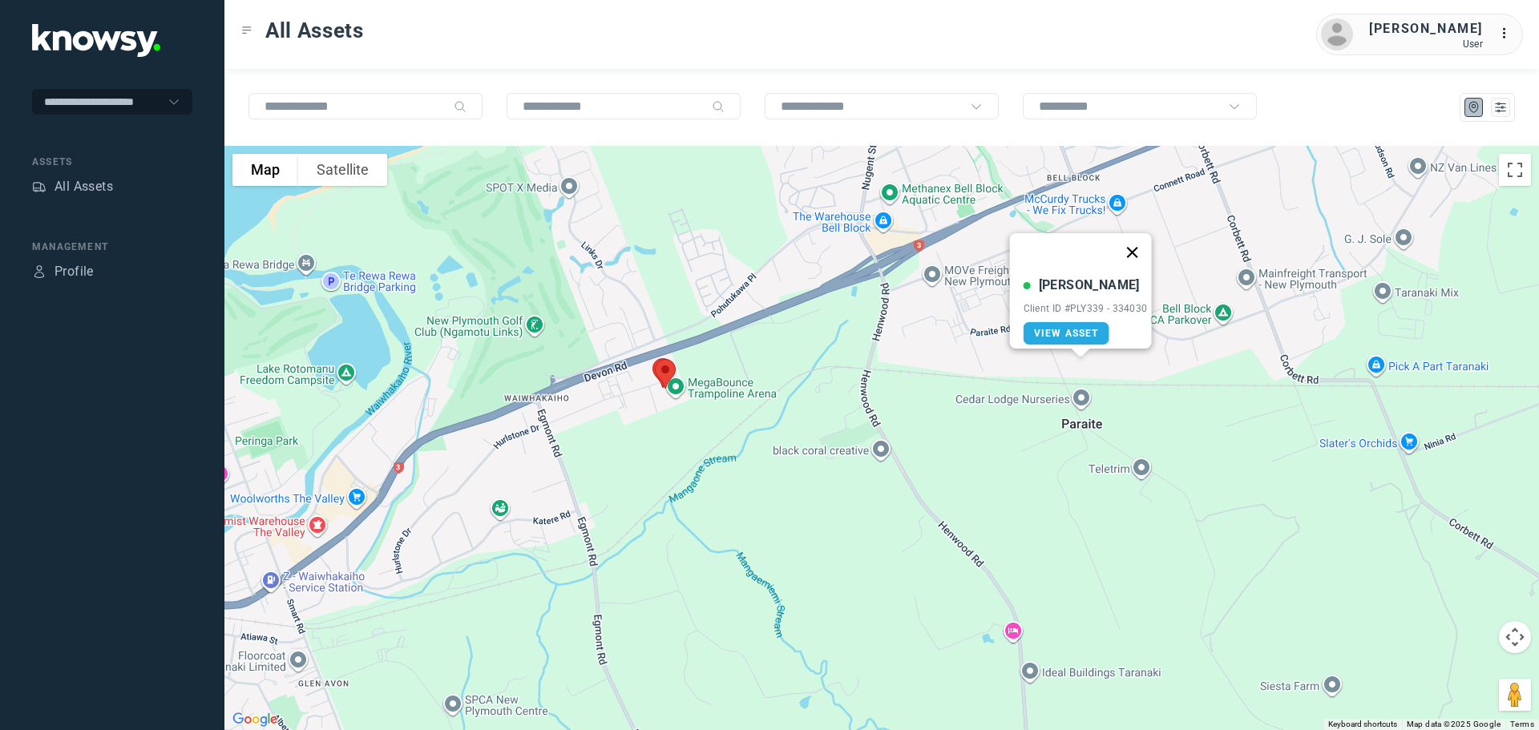
click at [1137, 245] on button "Close" at bounding box center [1132, 252] width 38 height 38
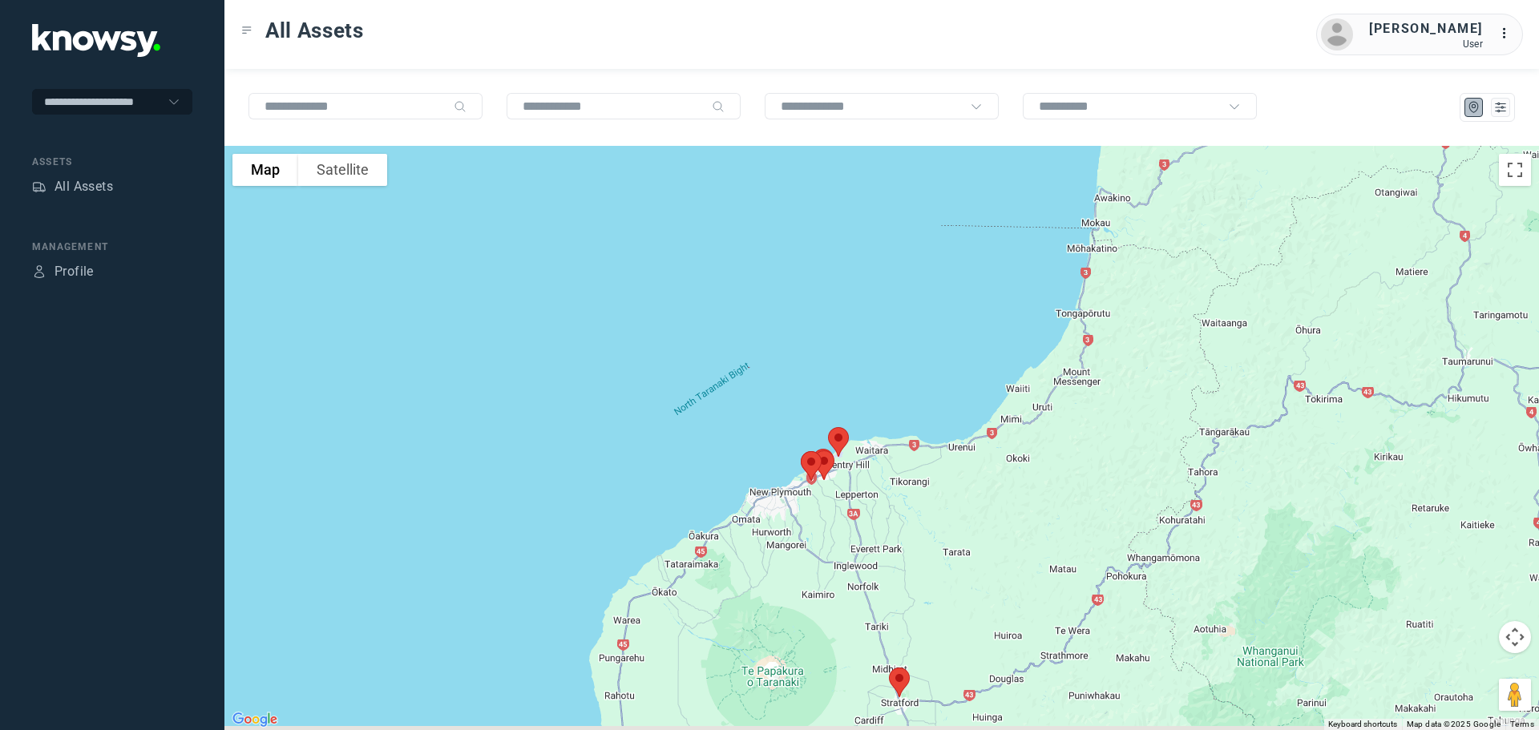
drag, startPoint x: 903, startPoint y: 528, endPoint x: 894, endPoint y: 320, distance: 207.8
click at [894, 321] on div "To navigate, press the arrow keys." at bounding box center [881, 438] width 1315 height 584
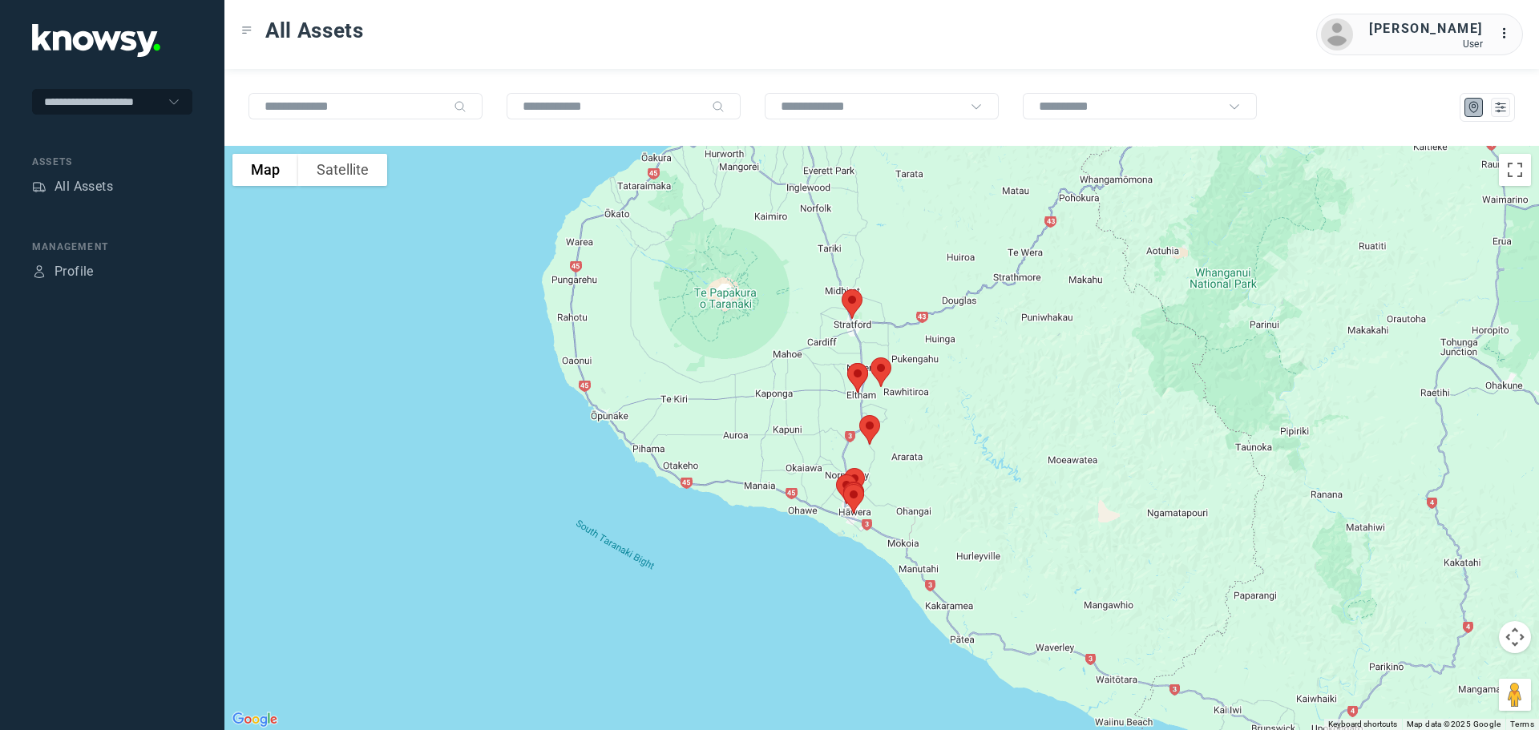
drag, startPoint x: 888, startPoint y: 448, endPoint x: 848, endPoint y: 335, distance: 119.9
click at [850, 341] on div "To navigate, press the arrow keys." at bounding box center [881, 438] width 1315 height 584
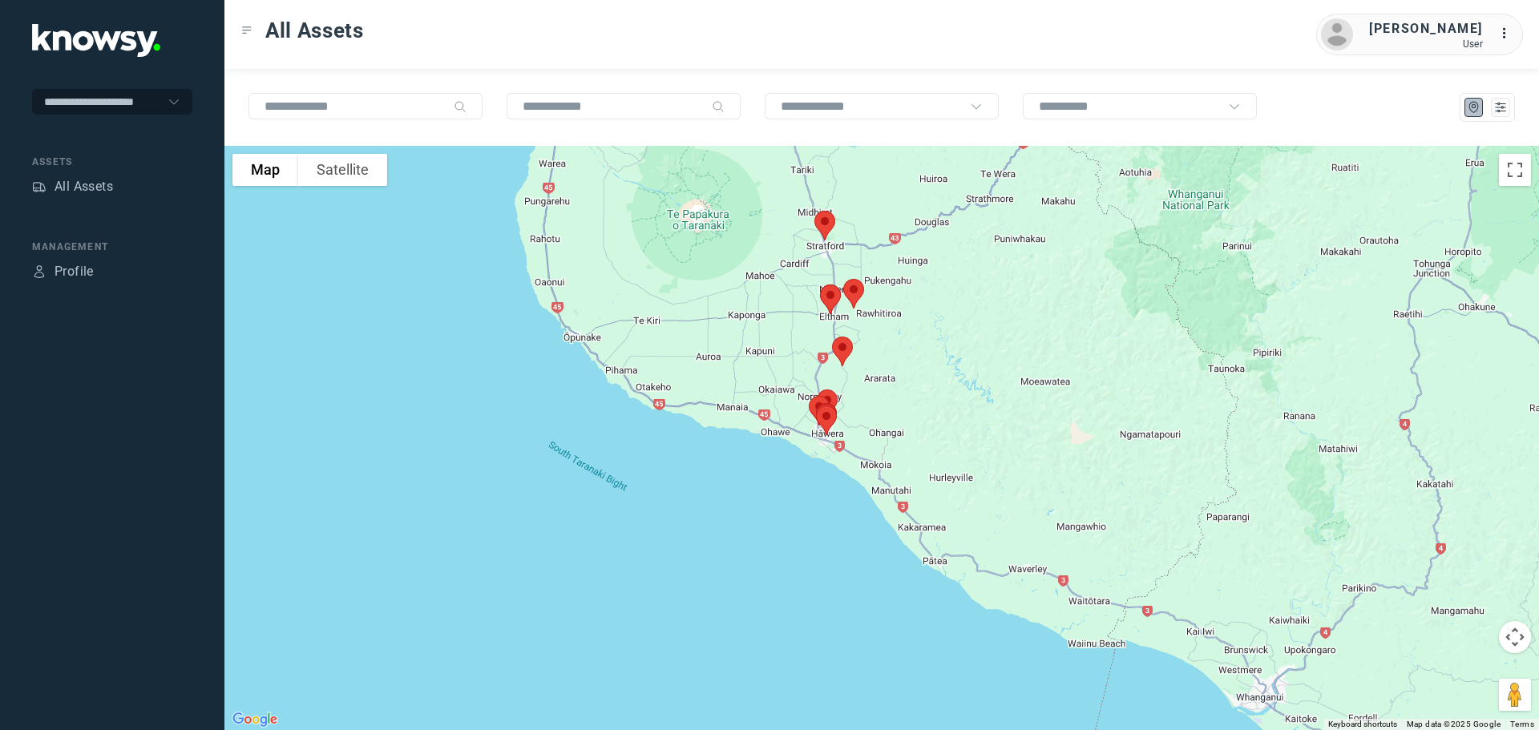
drag, startPoint x: 944, startPoint y: 408, endPoint x: 907, endPoint y: 345, distance: 73.3
click at [908, 346] on div "To navigate, press the arrow keys." at bounding box center [881, 438] width 1315 height 584
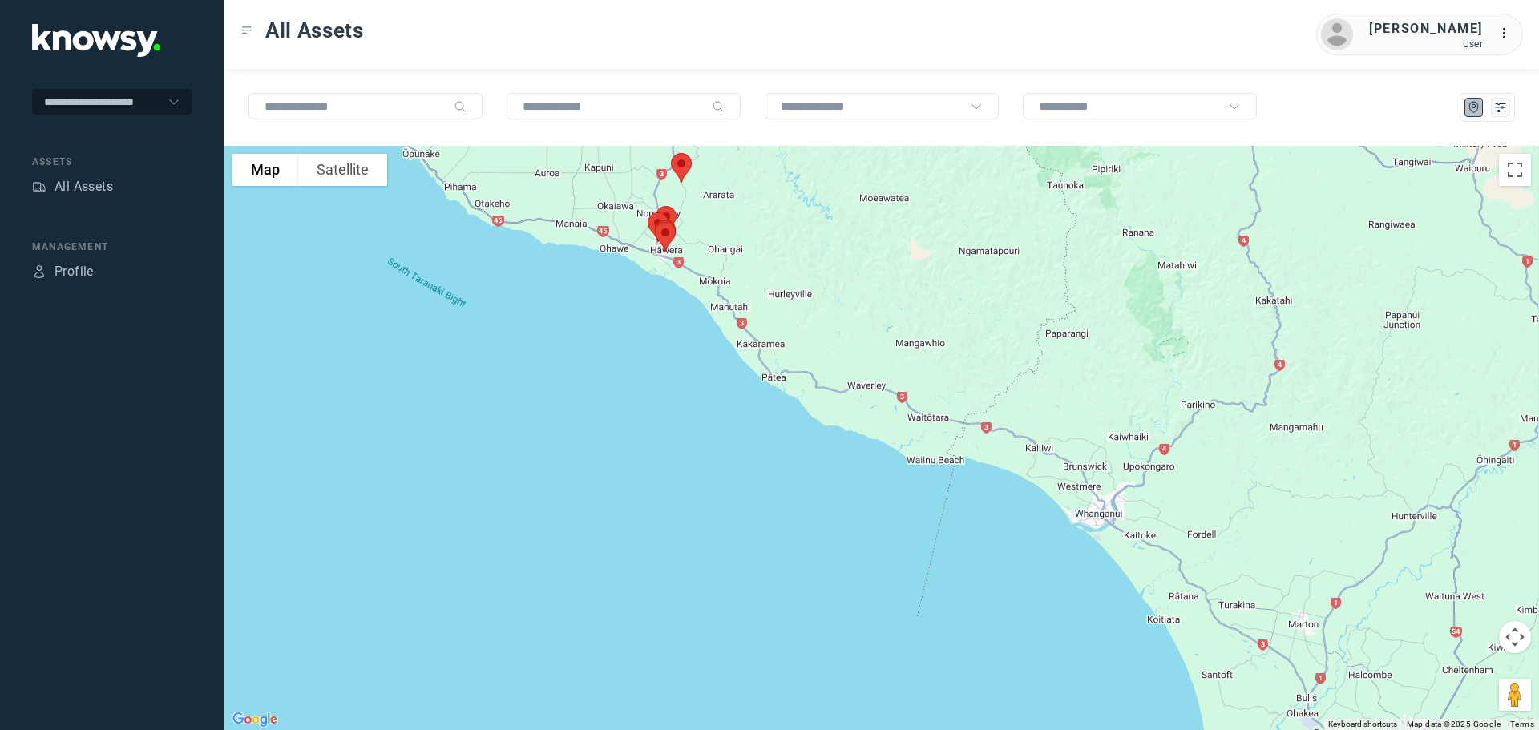
drag, startPoint x: 1072, startPoint y: 431, endPoint x: 936, endPoint y: 320, distance: 176.1
click at [938, 320] on div at bounding box center [881, 438] width 1315 height 584
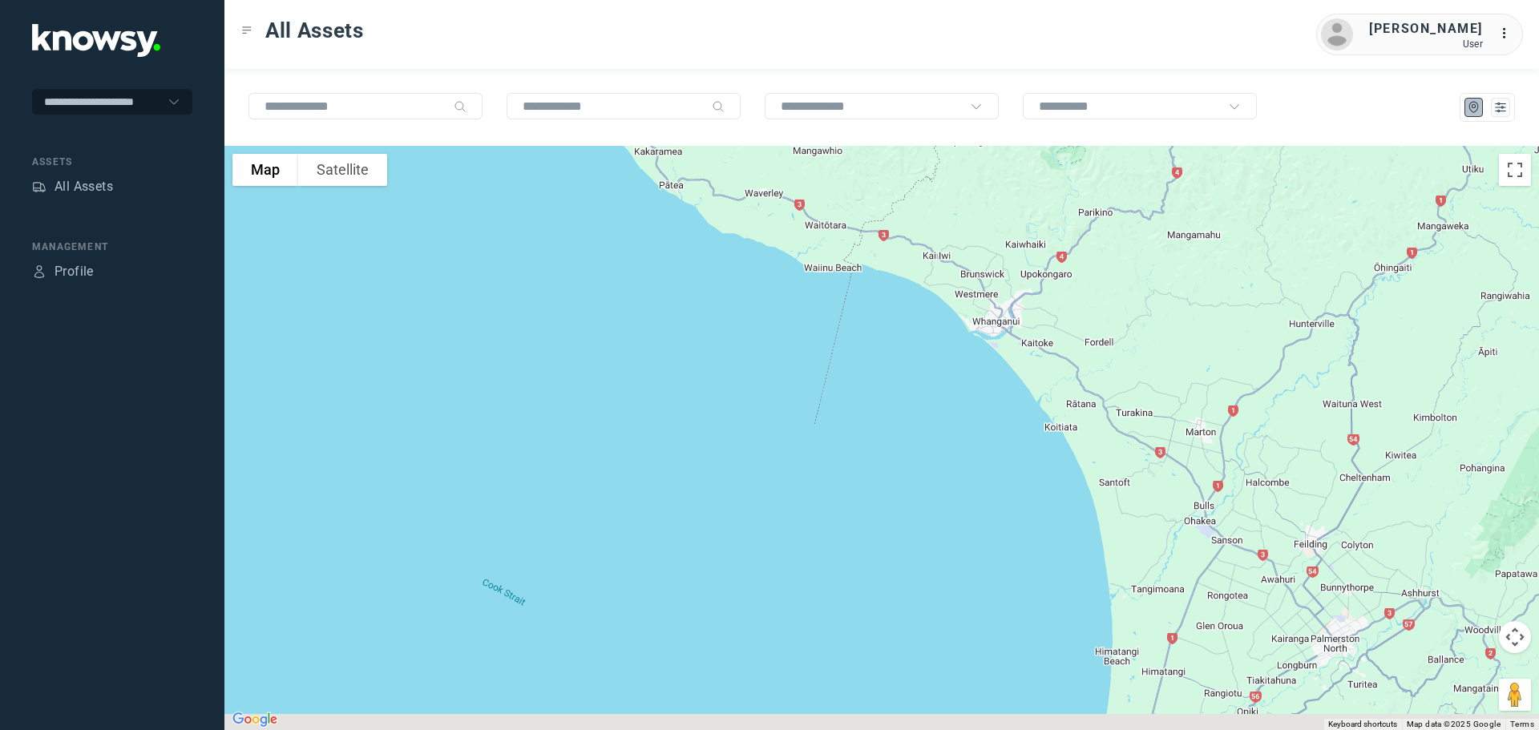
drag, startPoint x: 1179, startPoint y: 443, endPoint x: 1054, endPoint y: 192, distance: 281.5
click at [1054, 192] on div at bounding box center [881, 438] width 1315 height 584
